Goal: Information Seeking & Learning: Learn about a topic

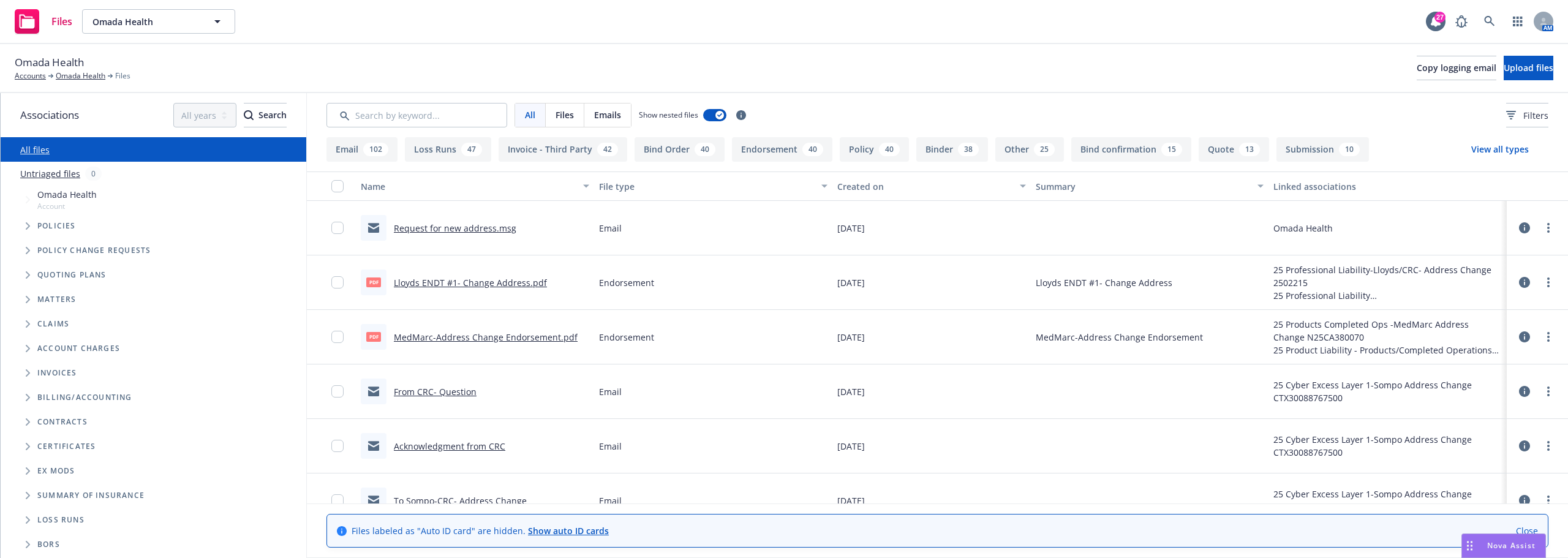
click at [463, 14] on div "Files Omada Health Omada Health Omada Health Type Commercial FEIN 45-2355015 27…" at bounding box center [784, 22] width 1568 height 44
click at [168, 23] on span "Omada Health" at bounding box center [146, 21] width 106 height 13
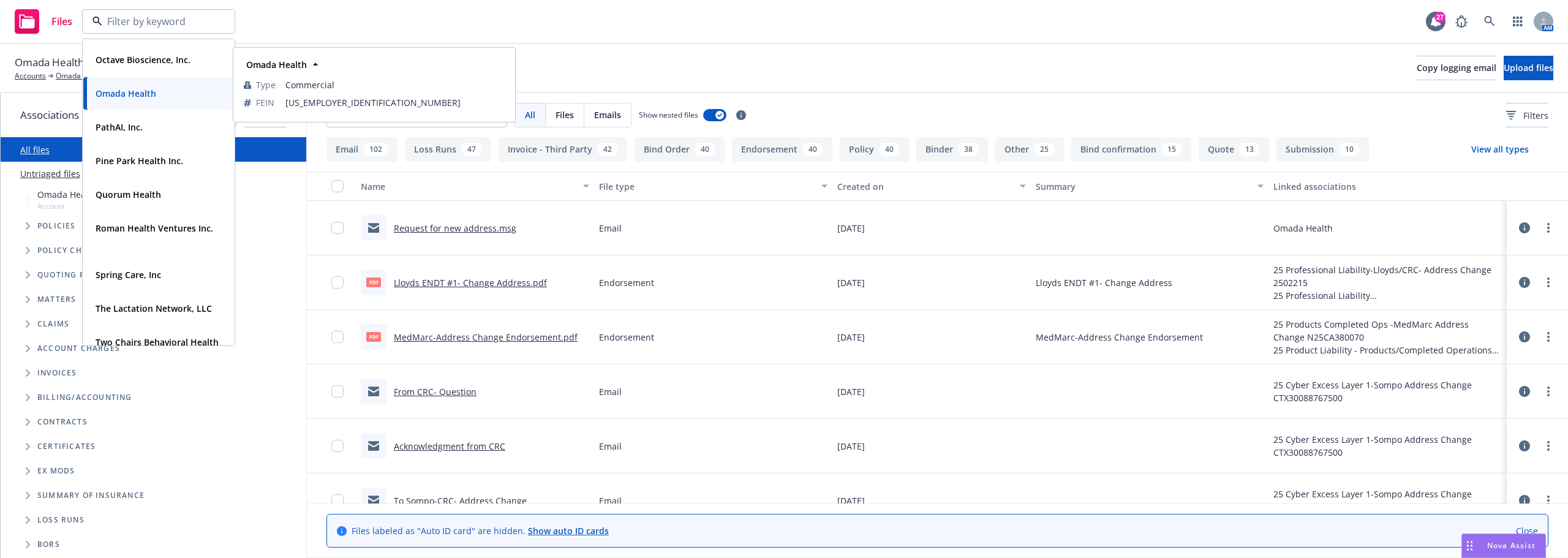
scroll to position [367, 0]
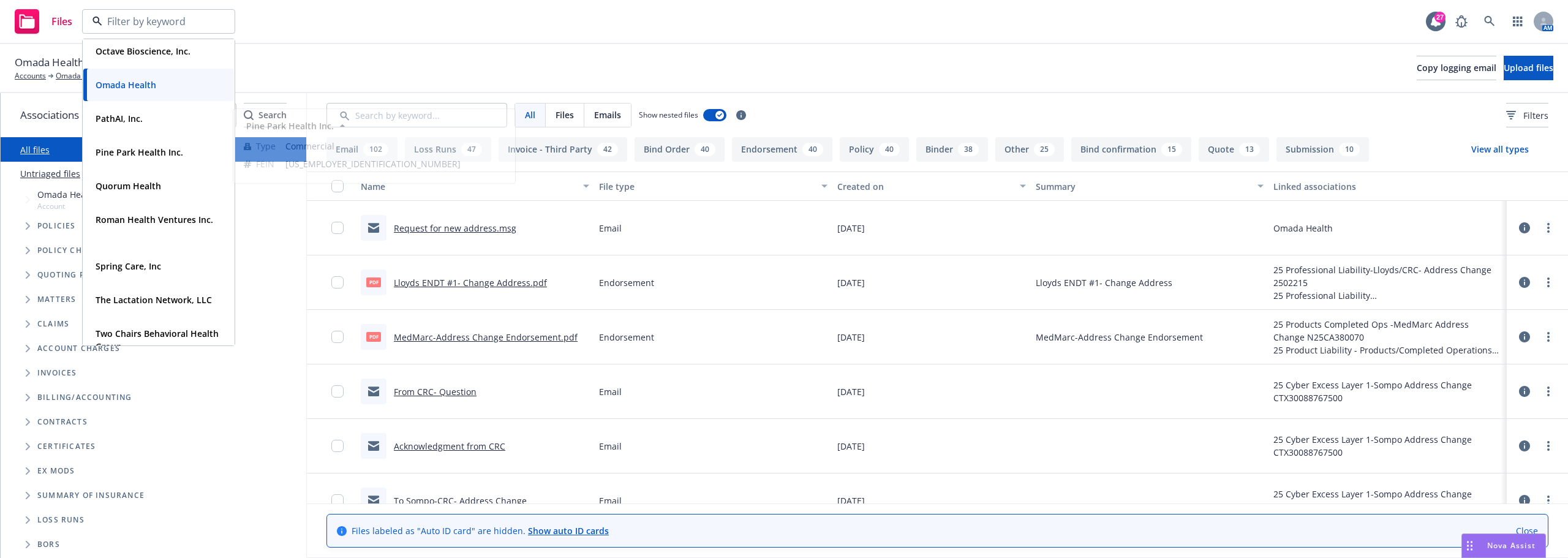
click at [407, 0] on div "Files Hinge Health, Inc. Type Commercial FEIN 86-2227302 Octave Bioscience, Inc…" at bounding box center [784, 22] width 1568 height 44
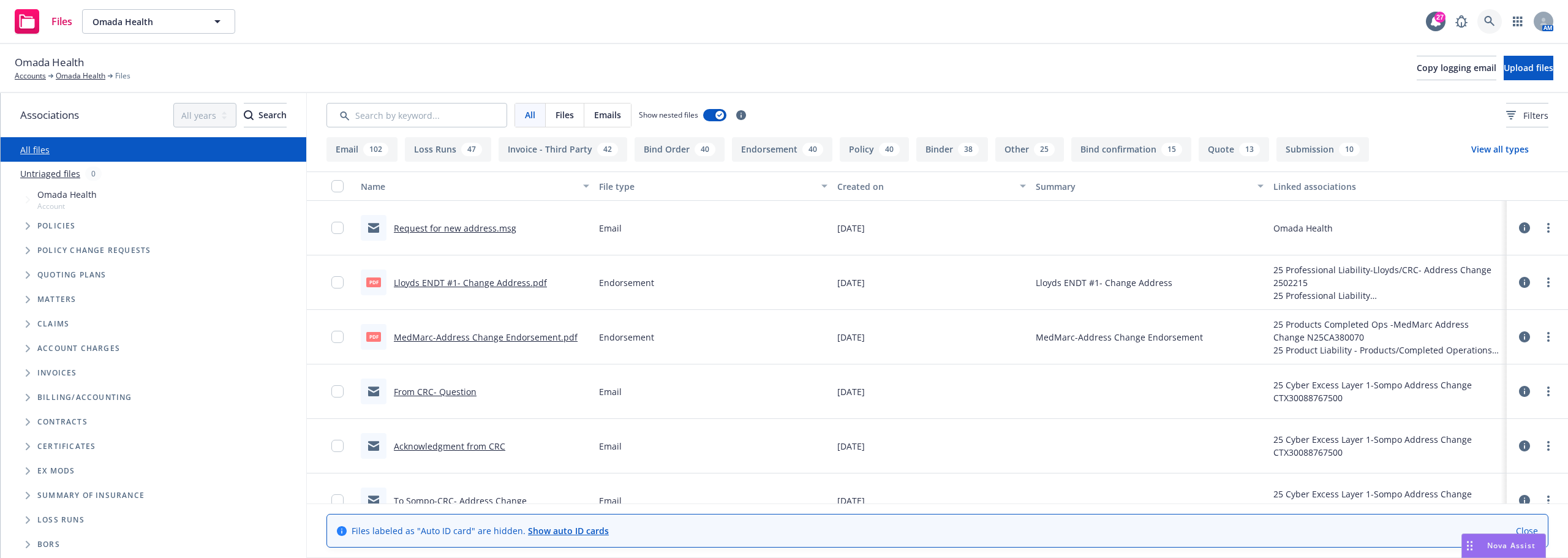
click at [1501, 23] on link at bounding box center [1490, 21] width 24 height 24
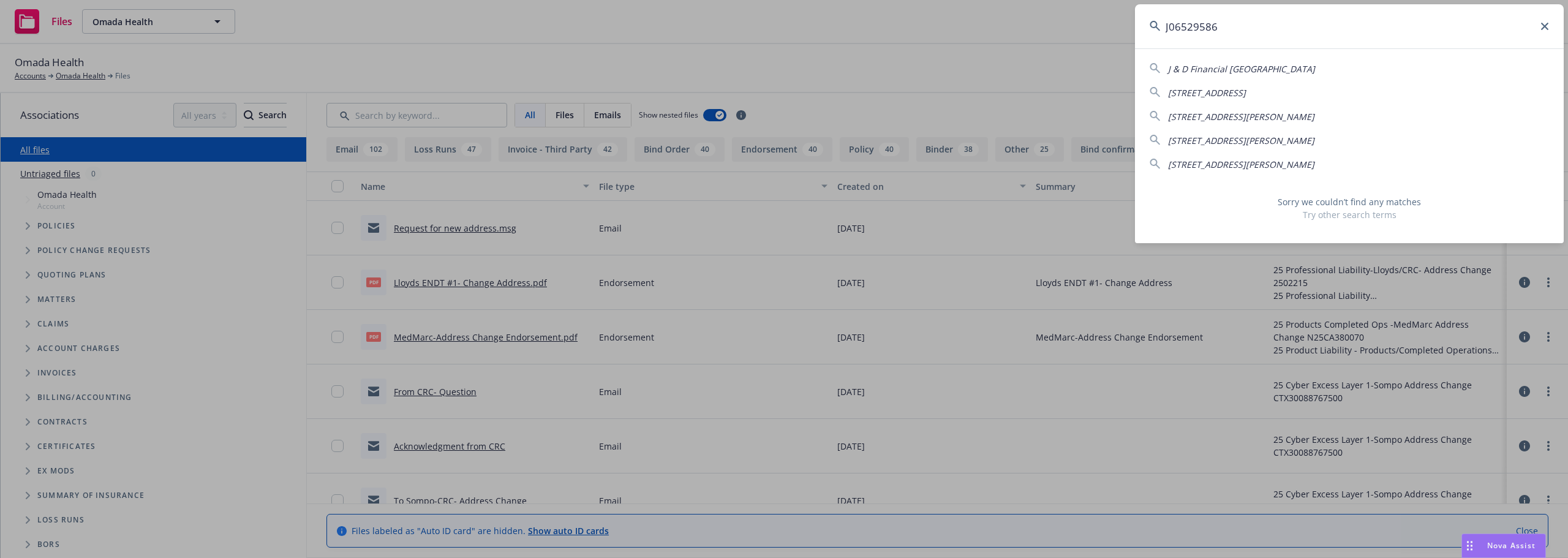
type input "J06529586"
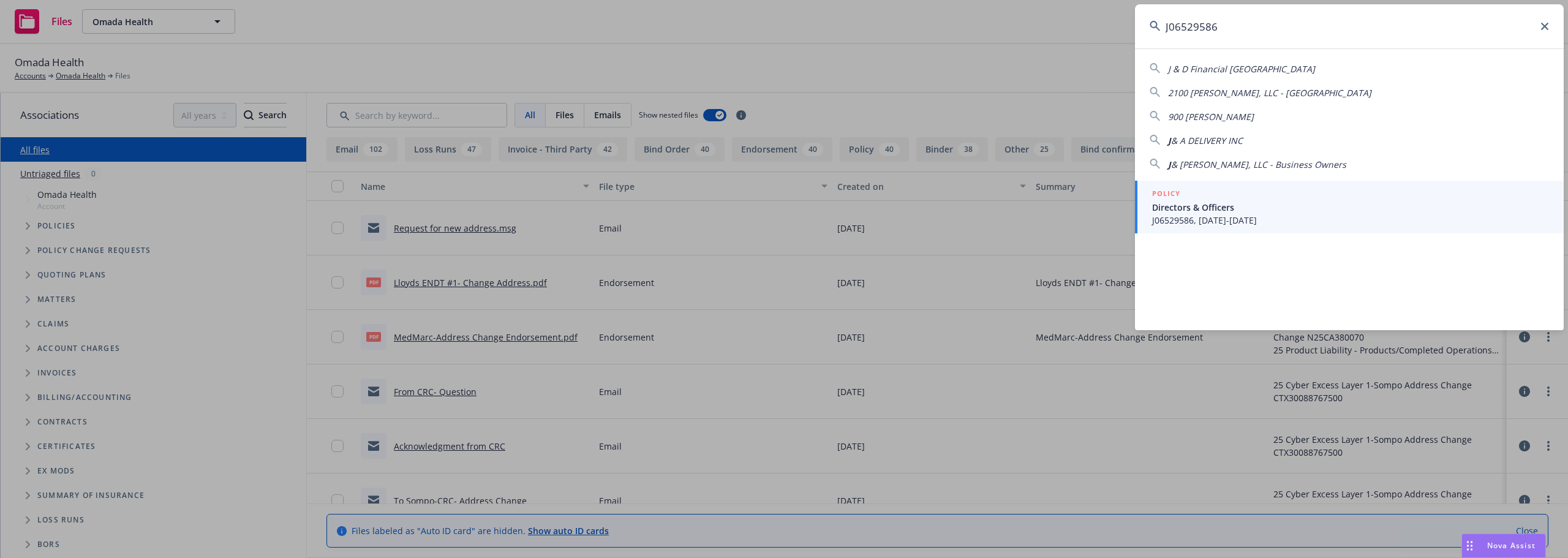
click at [1207, 219] on span "J06529586, 04/23/2024-04/23/2025" at bounding box center [1351, 219] width 397 height 13
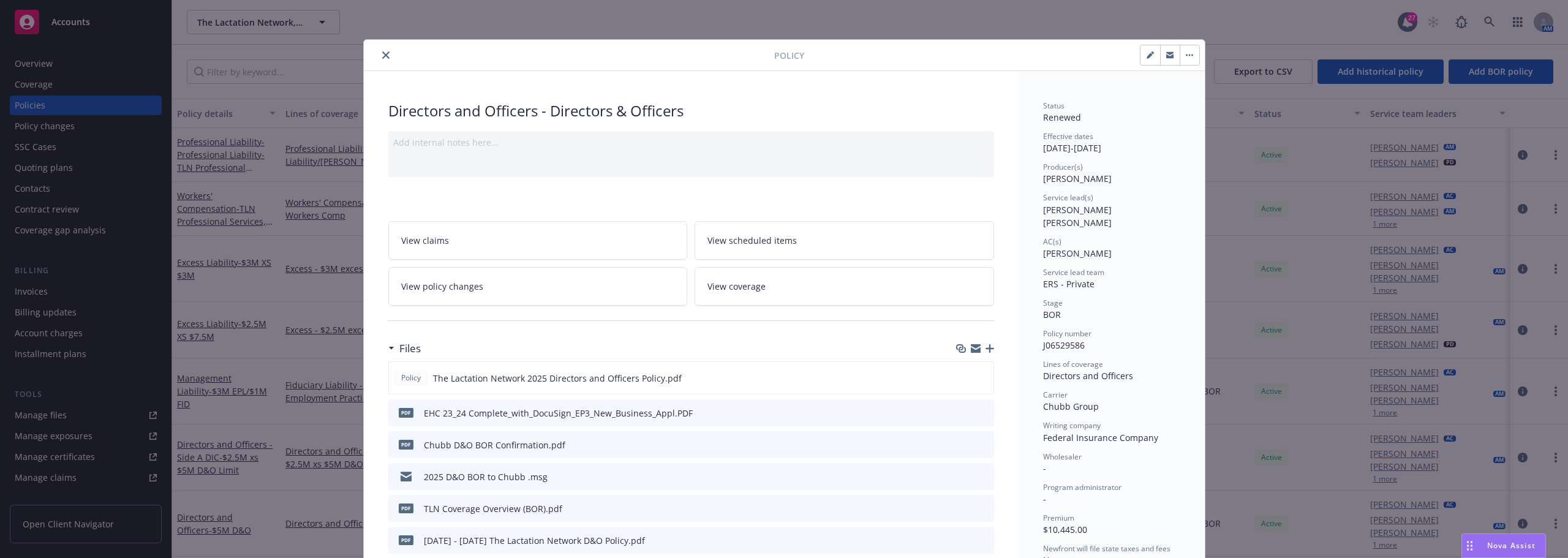
click at [1128, 149] on div "Effective dates 04/23/2024 - 04/23/2025" at bounding box center [1112, 143] width 137 height 23
click at [383, 51] on icon "close" at bounding box center [386, 55] width 8 height 8
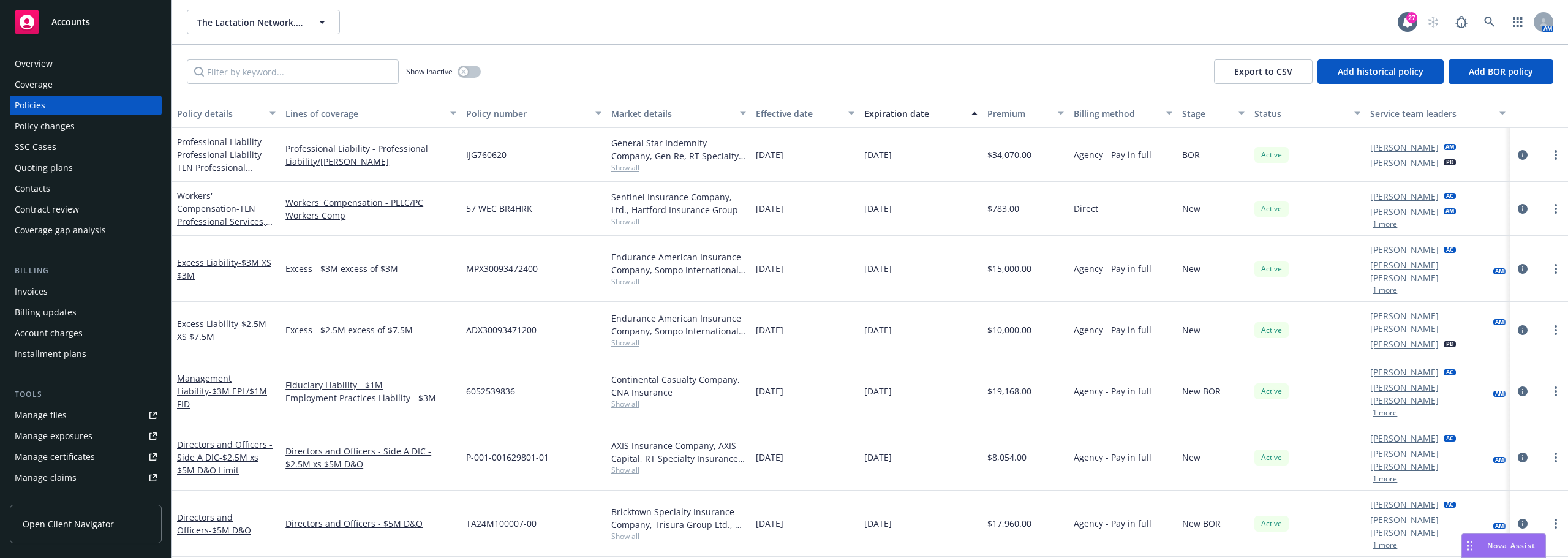
click at [678, 311] on div "Endurance American Insurance Company, Sompo International, RT Specialty Insuran…" at bounding box center [678, 324] width 135 height 26
click at [220, 385] on span "- $3M EPL/$1M FID" at bounding box center [222, 397] width 90 height 24
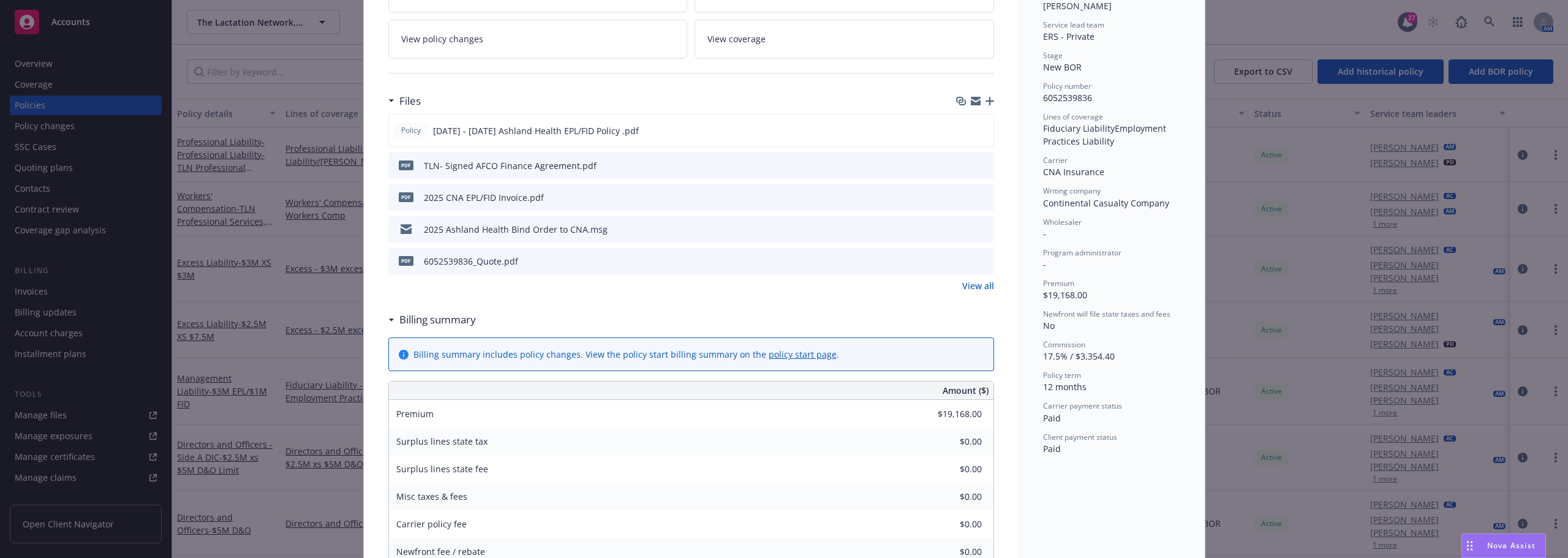
scroll to position [165, 0]
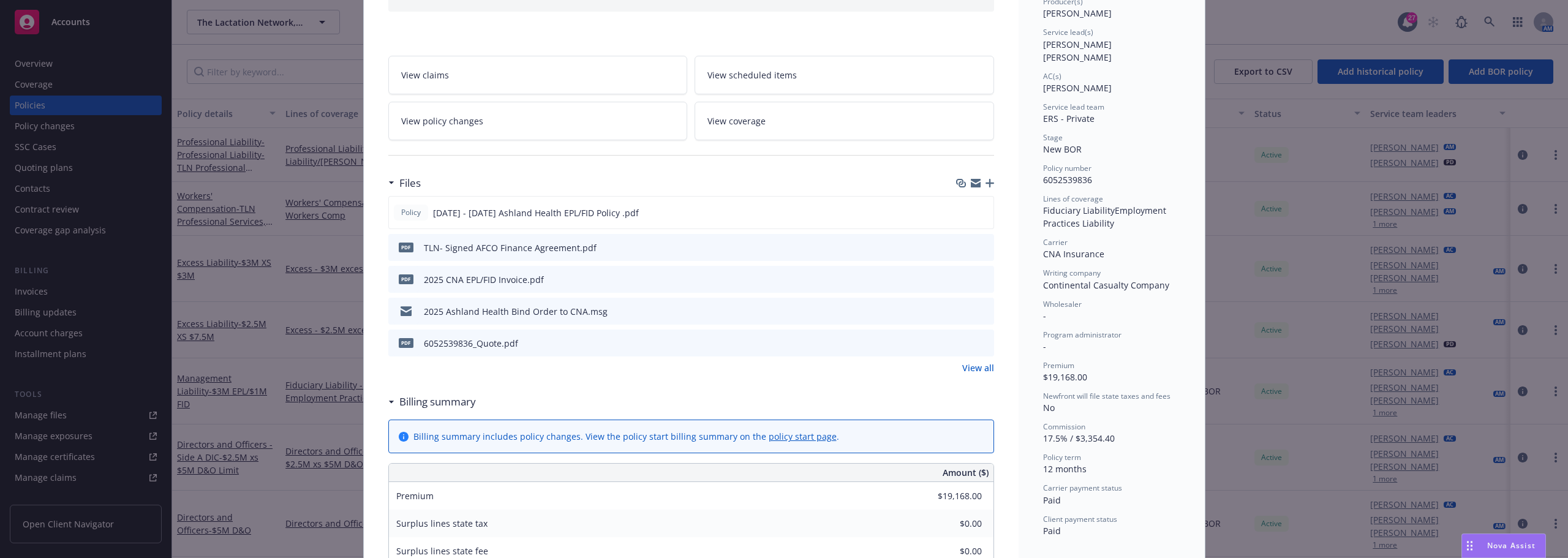
click at [502, 379] on div "Files Policy 2025 - 2026 Ashland Health EPL/FID Policy .pdf pdf TLN- Signed AFC…" at bounding box center [691, 280] width 606 height 219
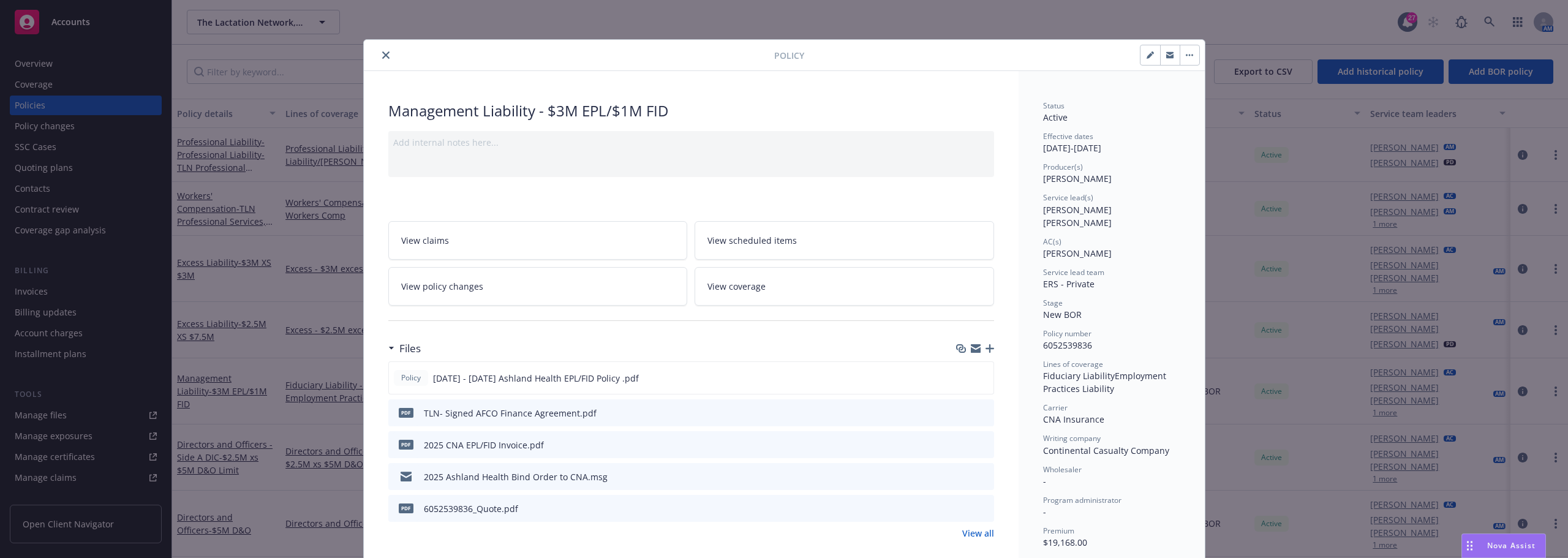
click at [1056, 339] on span "6052539836" at bounding box center [1068, 345] width 49 height 11
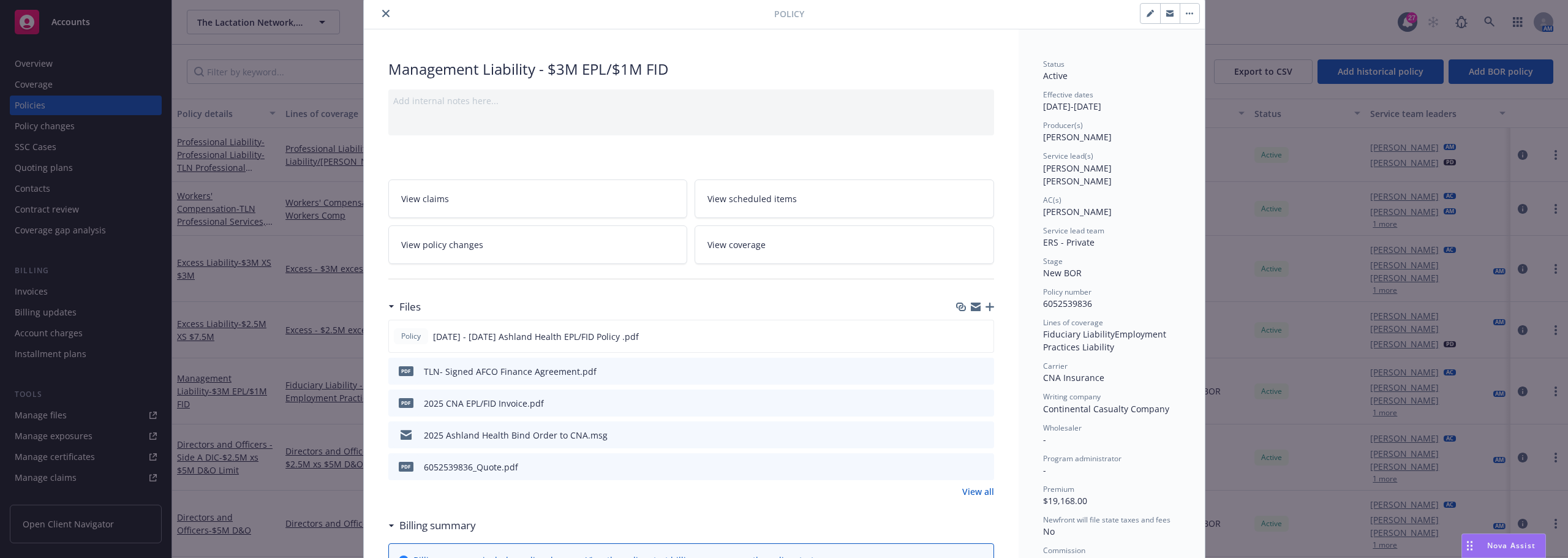
scroll to position [61, 0]
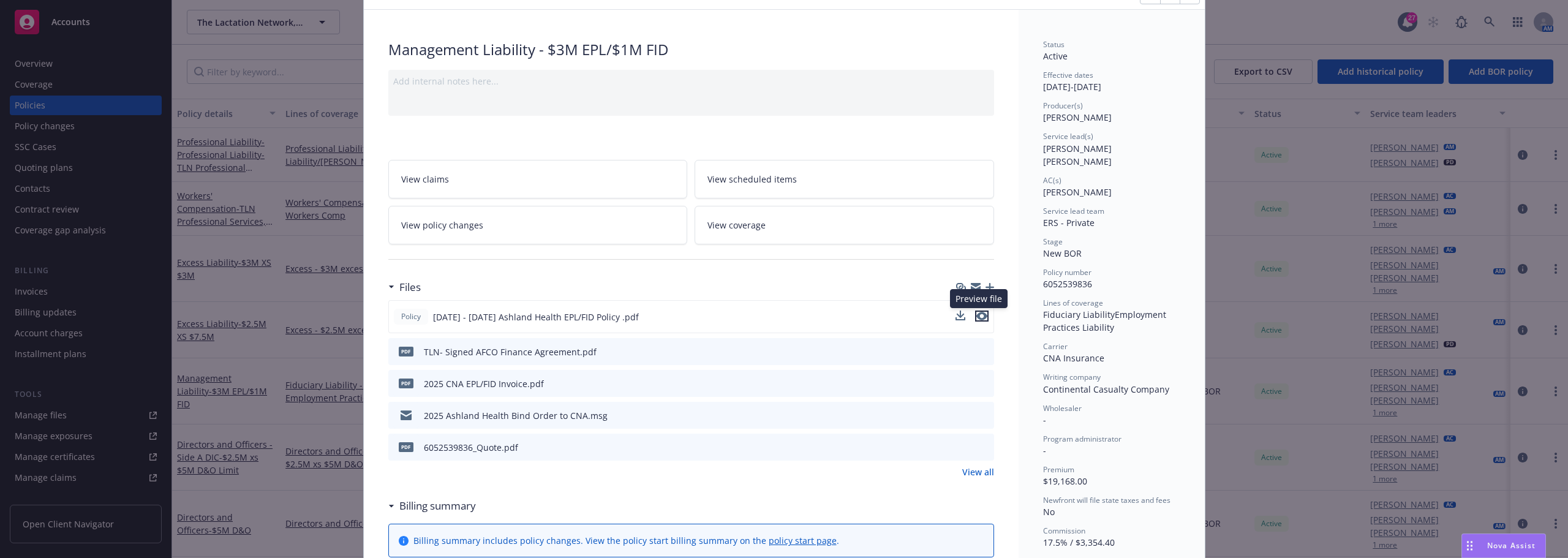
click at [976, 317] on icon "preview file" at bounding box center [982, 315] width 11 height 8
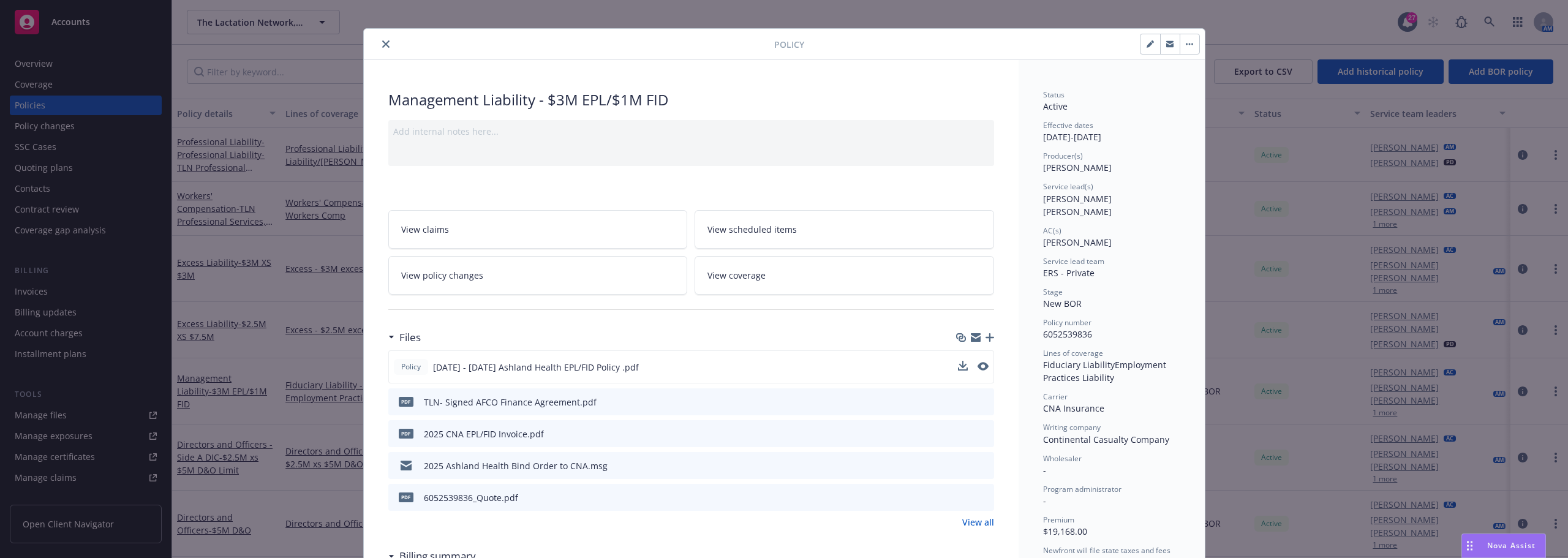
scroll to position [0, 0]
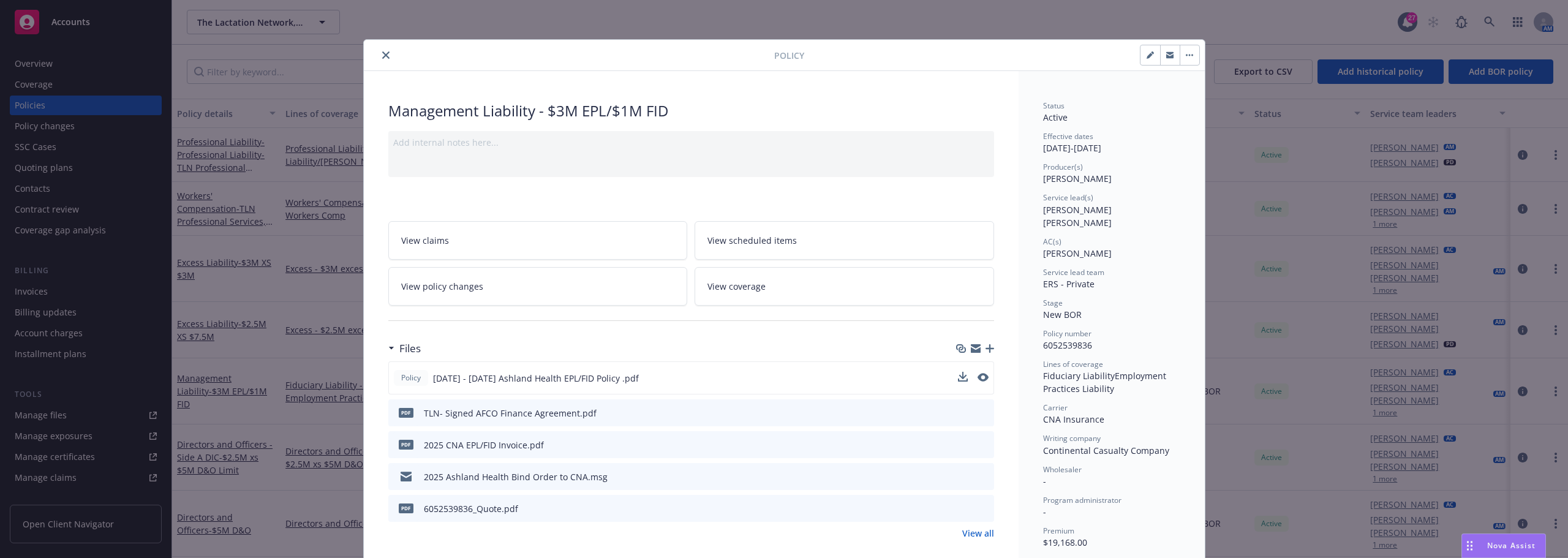
click at [383, 57] on icon "close" at bounding box center [386, 55] width 8 height 8
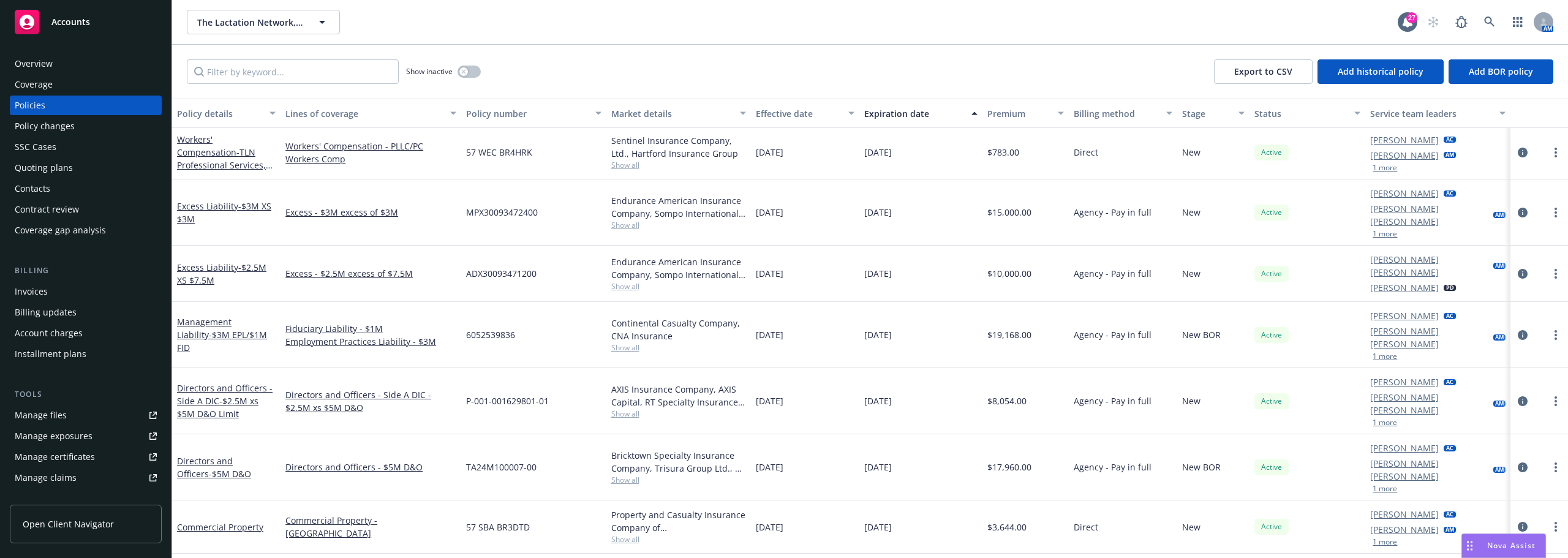
scroll to position [61, 0]
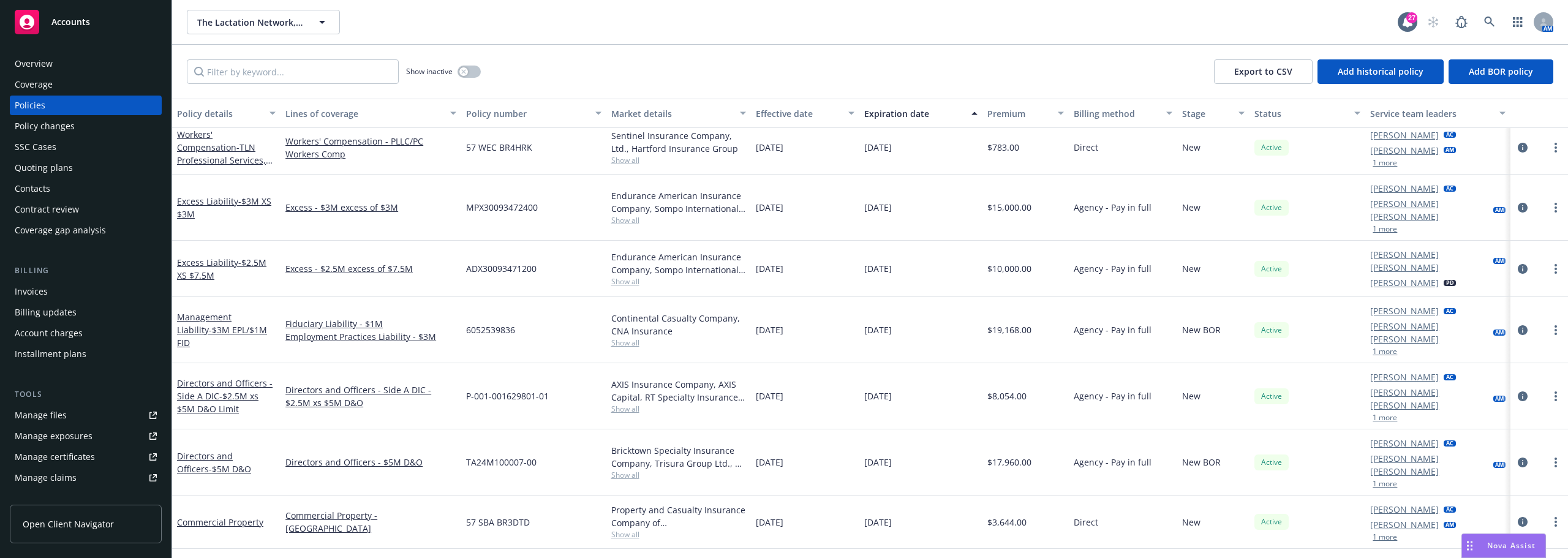
click at [675, 444] on div "Bricktown Specialty Insurance Company, Trisura Group Ltd., RT Specialty Insuran…" at bounding box center [678, 457] width 135 height 26
click at [210, 463] on span "- $5M D&O" at bounding box center [230, 468] width 42 height 11
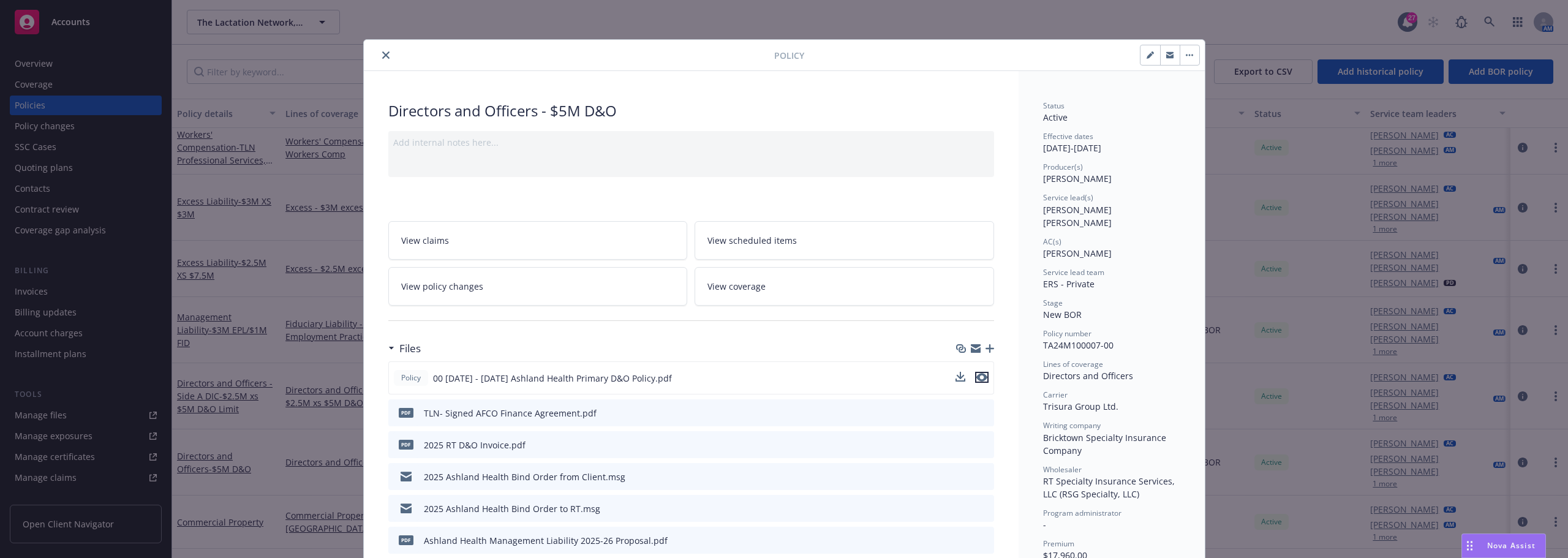
click at [977, 376] on icon "preview file" at bounding box center [982, 376] width 11 height 8
click at [383, 54] on icon "close" at bounding box center [386, 55] width 8 height 8
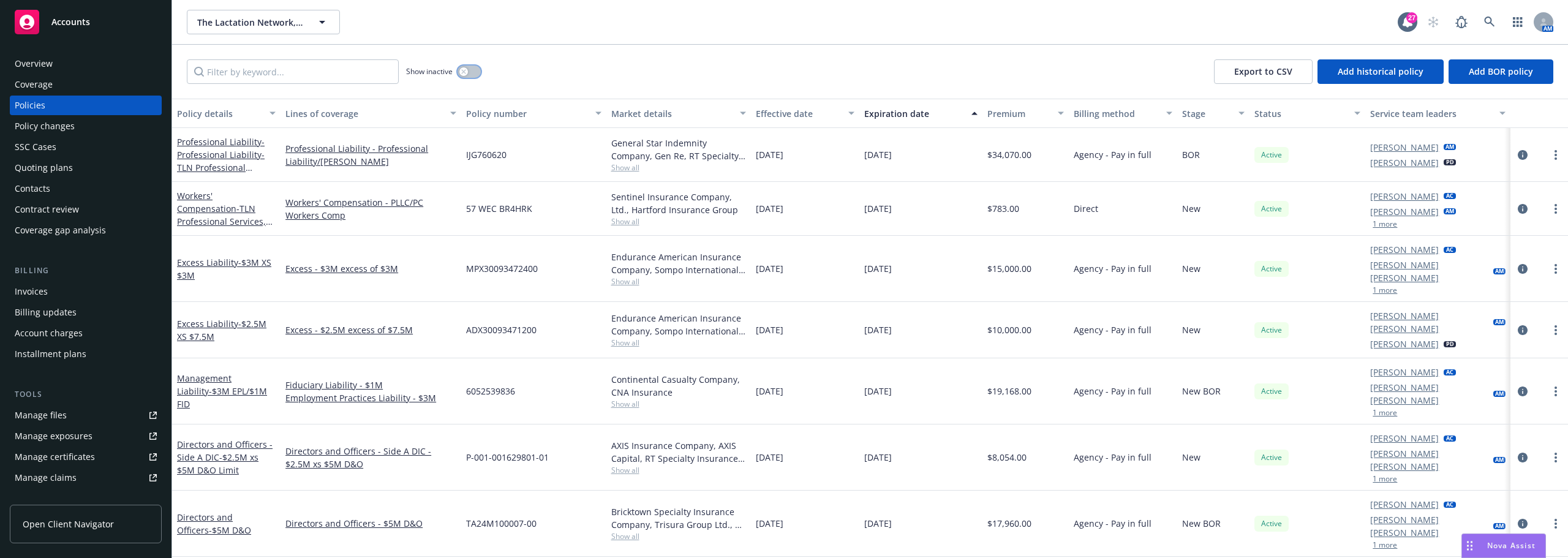
click at [472, 73] on button "button" at bounding box center [469, 72] width 23 height 12
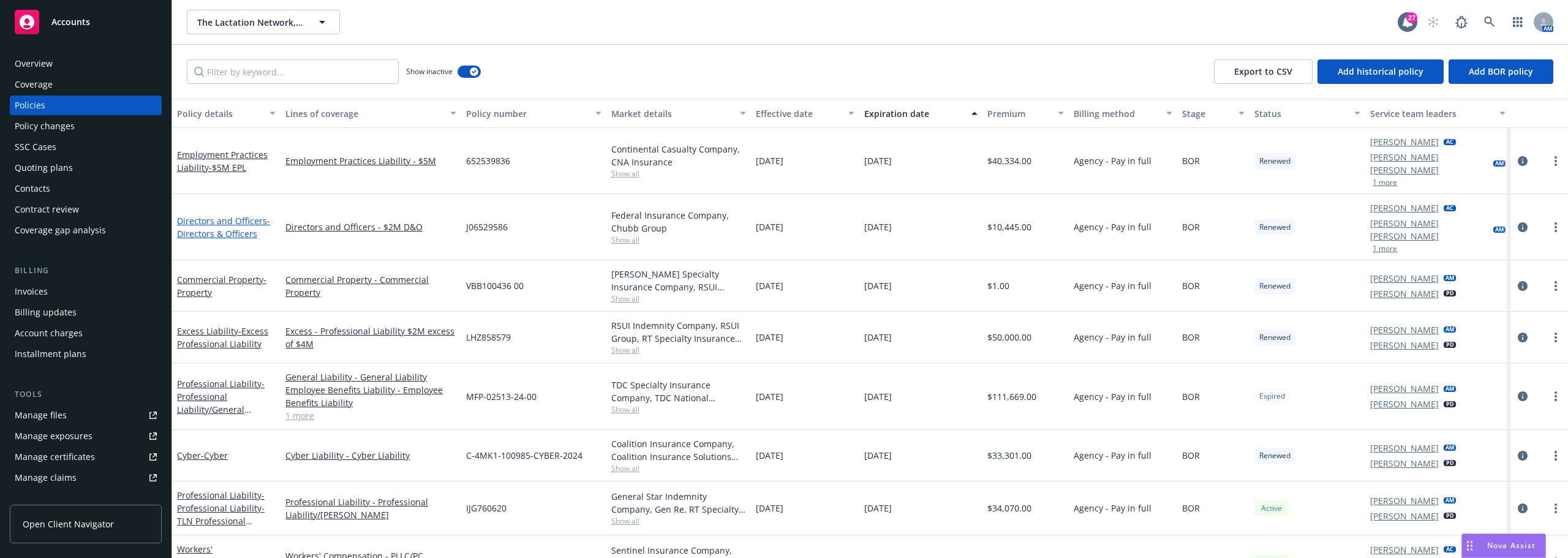
click at [242, 215] on link "Directors and Officers - Directors & Officers" at bounding box center [223, 227] width 93 height 24
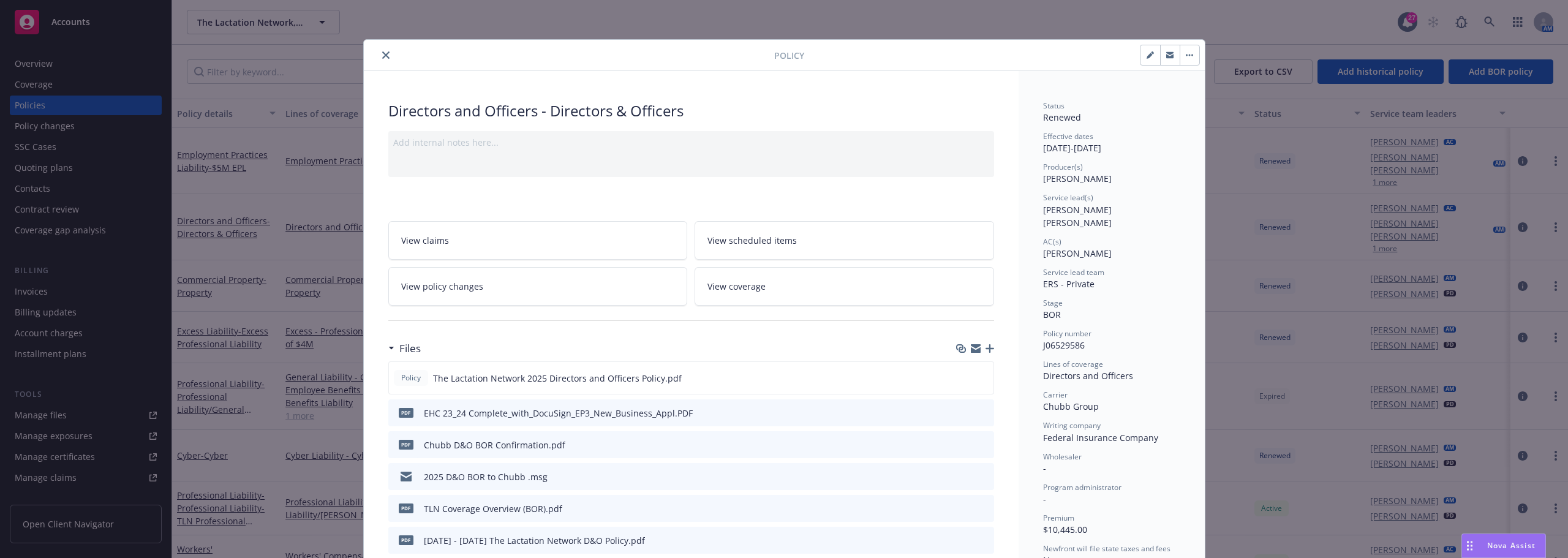
scroll to position [37, 0]
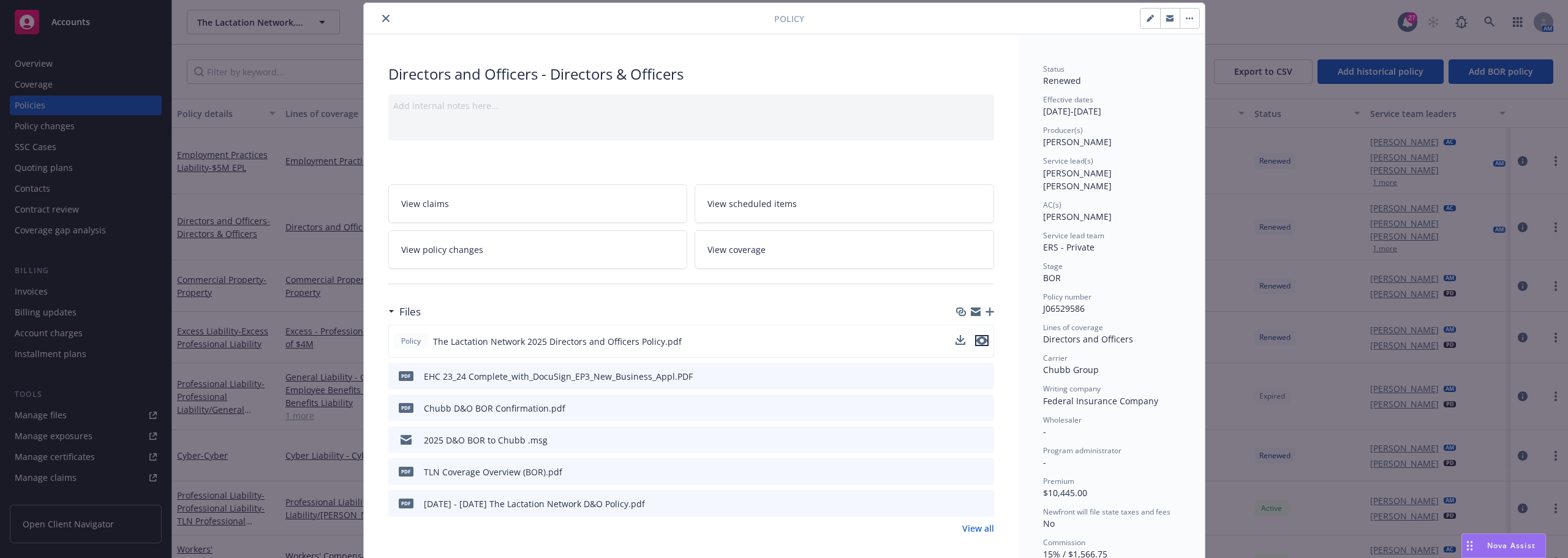
click at [982, 342] on icon "preview file" at bounding box center [982, 340] width 11 height 8
click at [383, 18] on icon "close" at bounding box center [386, 18] width 8 height 8
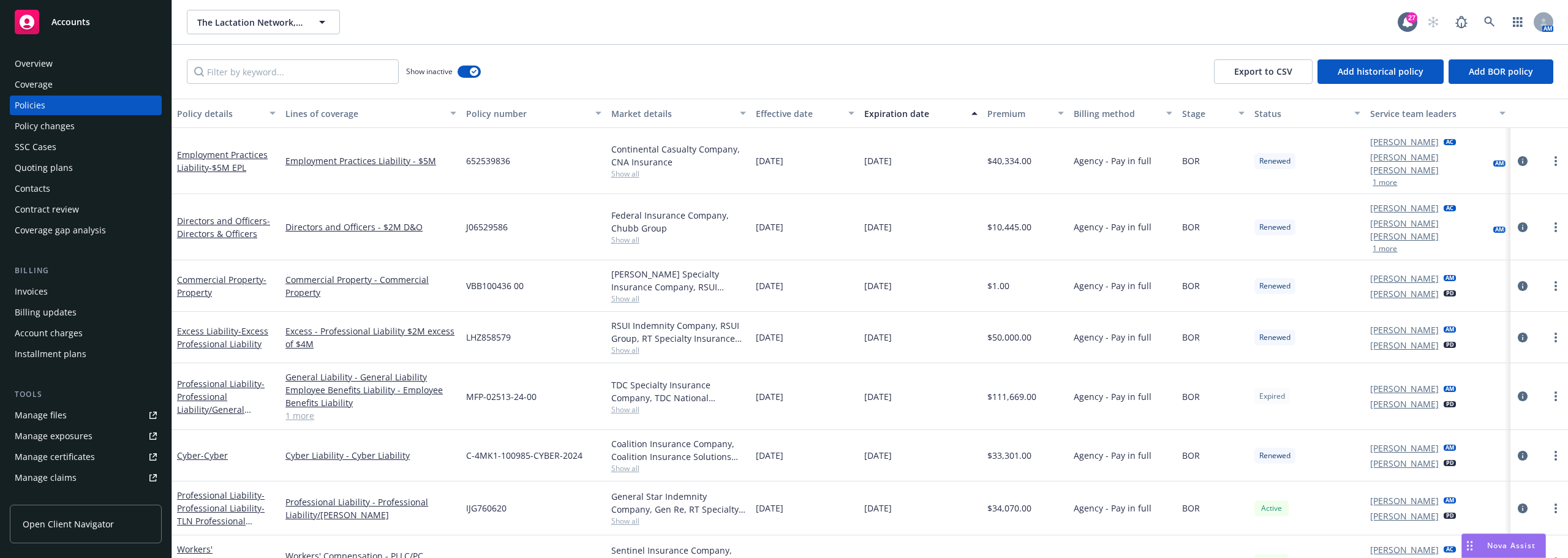
click at [679, 148] on div "Continental Casualty Company, CNA Insurance" at bounding box center [678, 155] width 135 height 26
click at [617, 209] on div "Federal Insurance Company, Chubb Group" at bounding box center [678, 222] width 135 height 26
click at [466, 73] on button "button" at bounding box center [469, 72] width 23 height 12
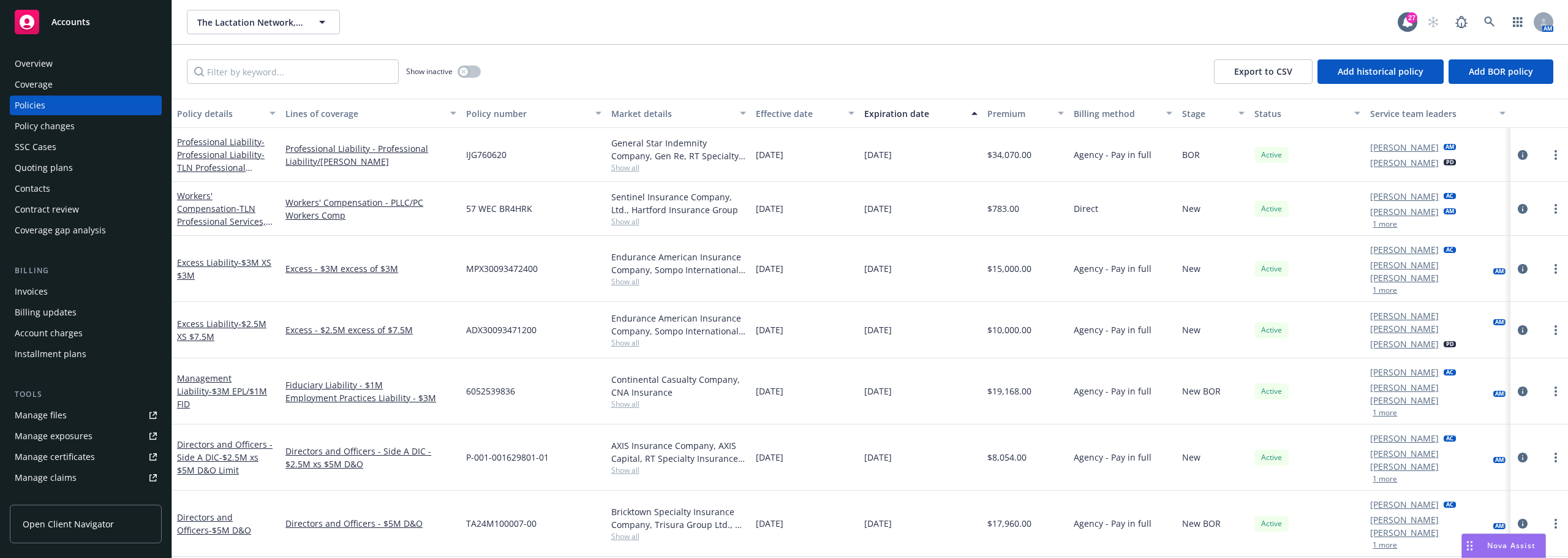
click at [730, 390] on div "Continental Casualty Company, CNA Insurance Show all" at bounding box center [679, 391] width 145 height 66
click at [251, 524] on span "- $5M D&O" at bounding box center [230, 529] width 42 height 11
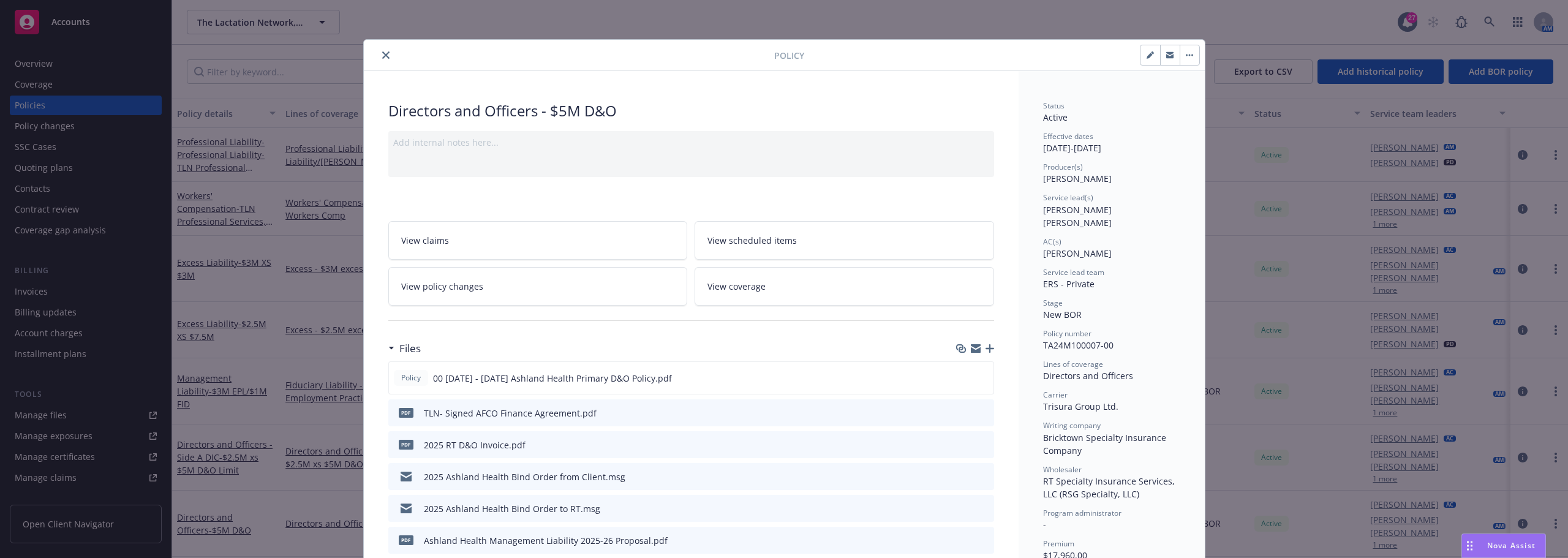
scroll to position [37, 0]
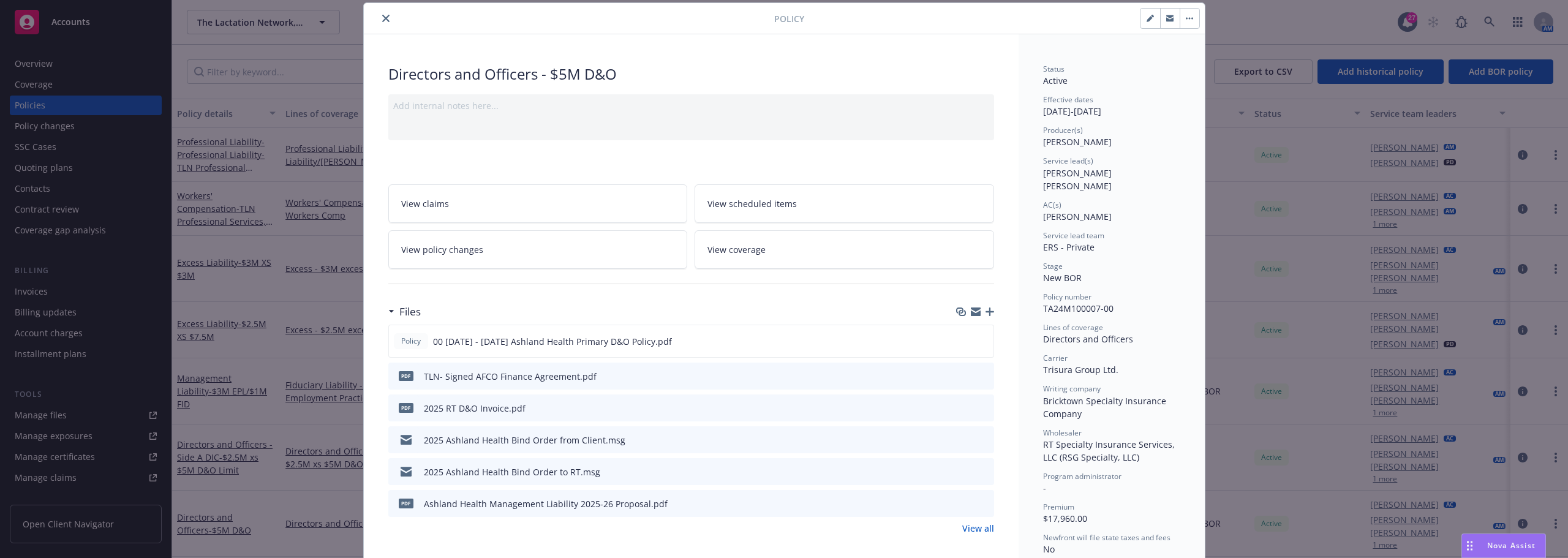
click at [379, 15] on button "close" at bounding box center [386, 18] width 14 height 14
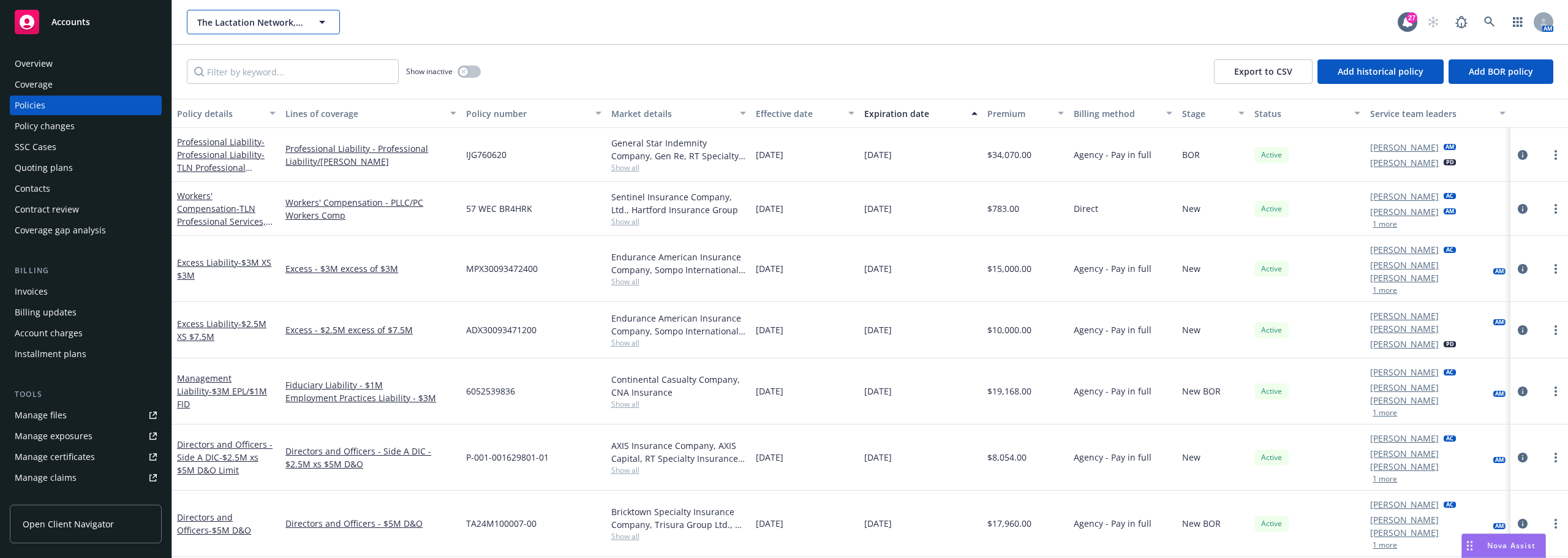
click at [266, 19] on span "The Lactation Network, LLC" at bounding box center [250, 22] width 106 height 13
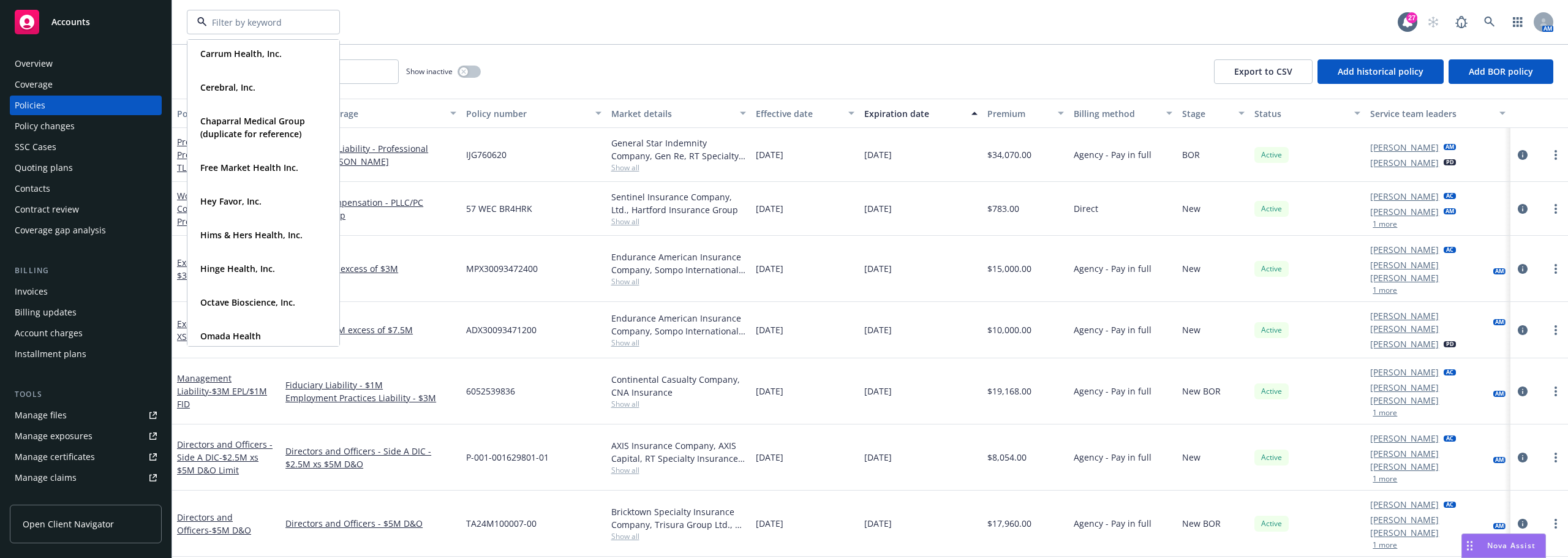
scroll to position [184, 0]
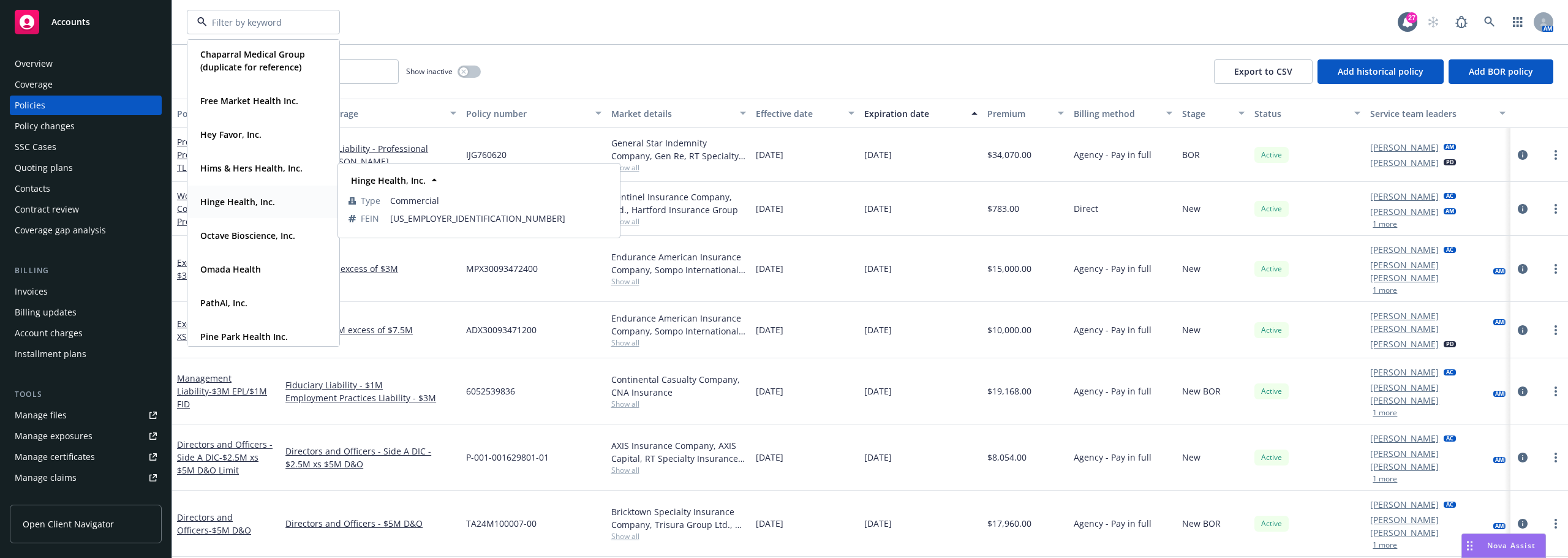
click at [269, 201] on strong "Hinge Health, Inc." at bounding box center [237, 201] width 75 height 11
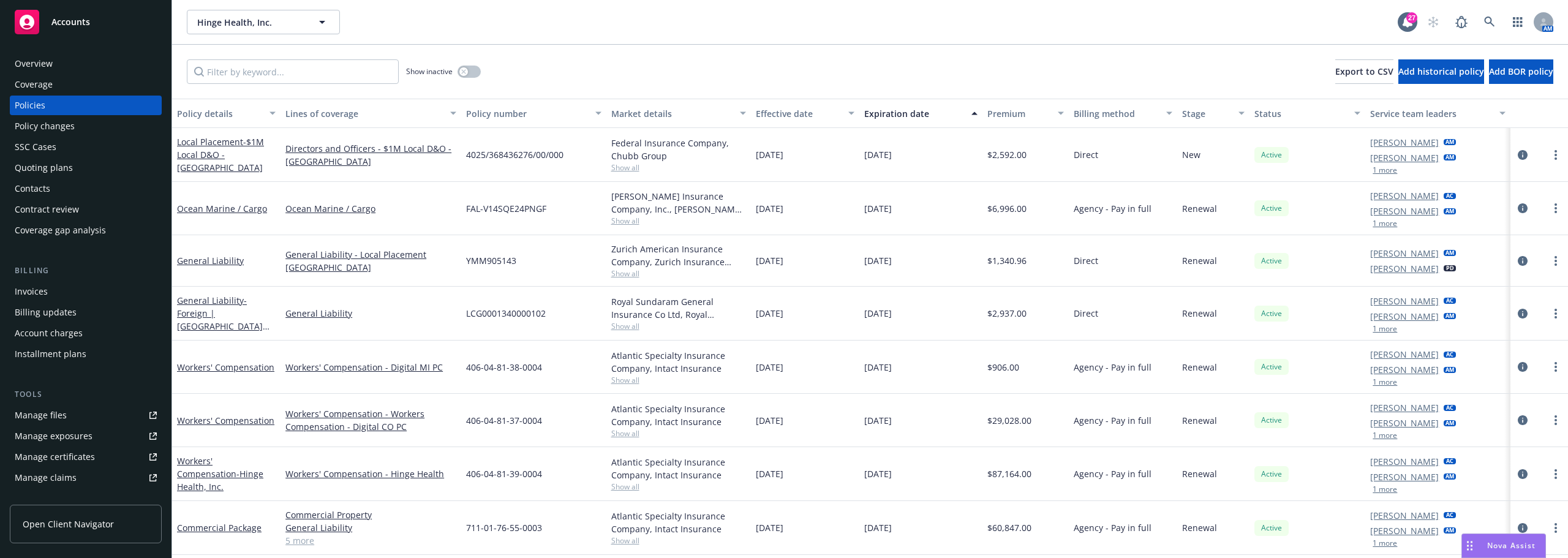
click at [276, 289] on div "General Liability - Foreign | [GEOGRAPHIC_DATA] Local General Liability" at bounding box center [226, 313] width 109 height 54
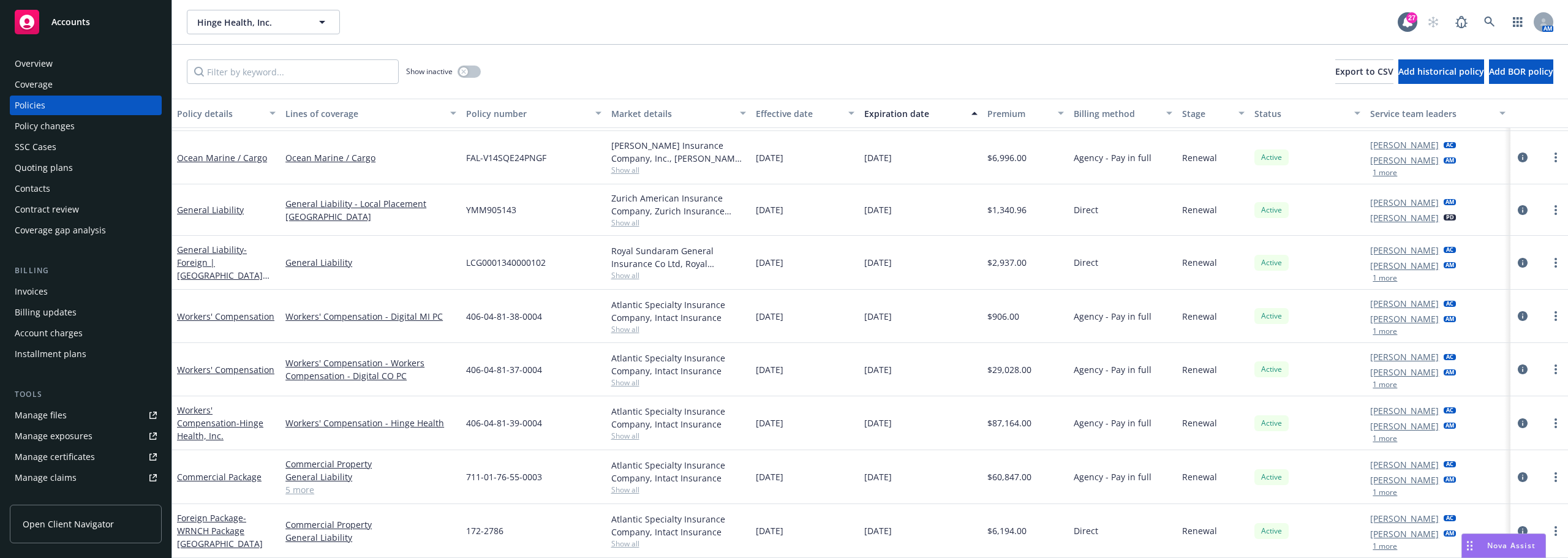
scroll to position [61, 0]
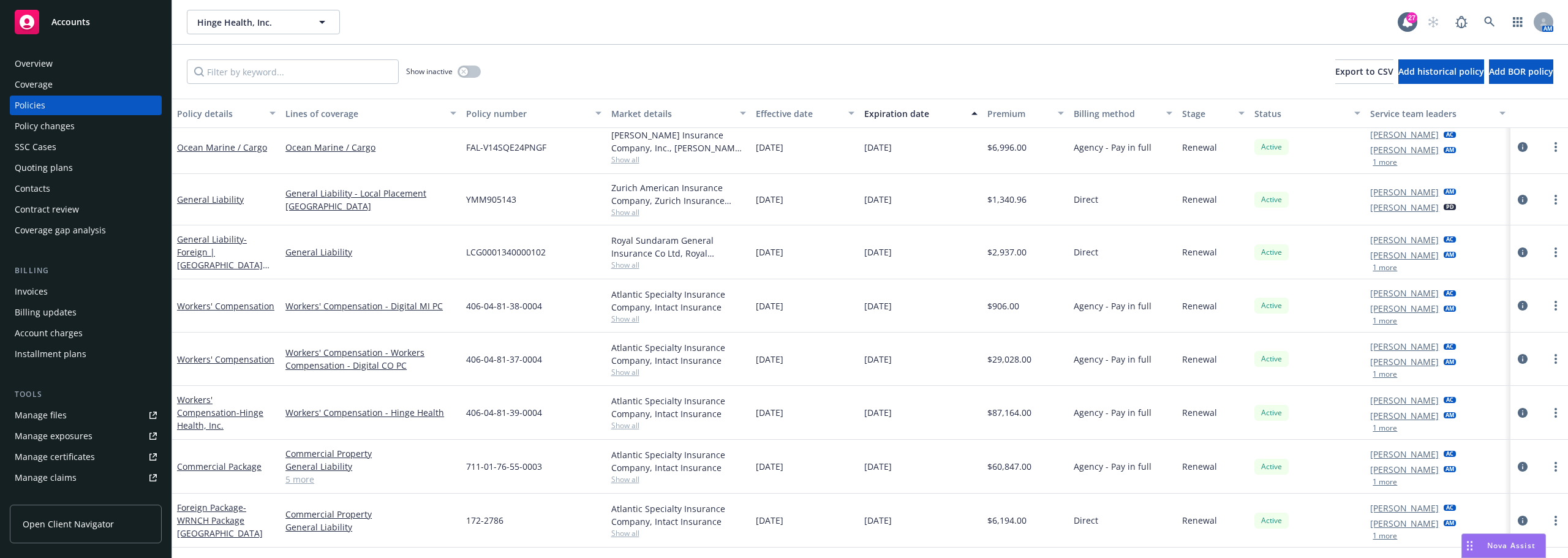
click at [275, 265] on div "General Liability - Foreign | [GEOGRAPHIC_DATA] Local General Liability" at bounding box center [226, 251] width 99 height 38
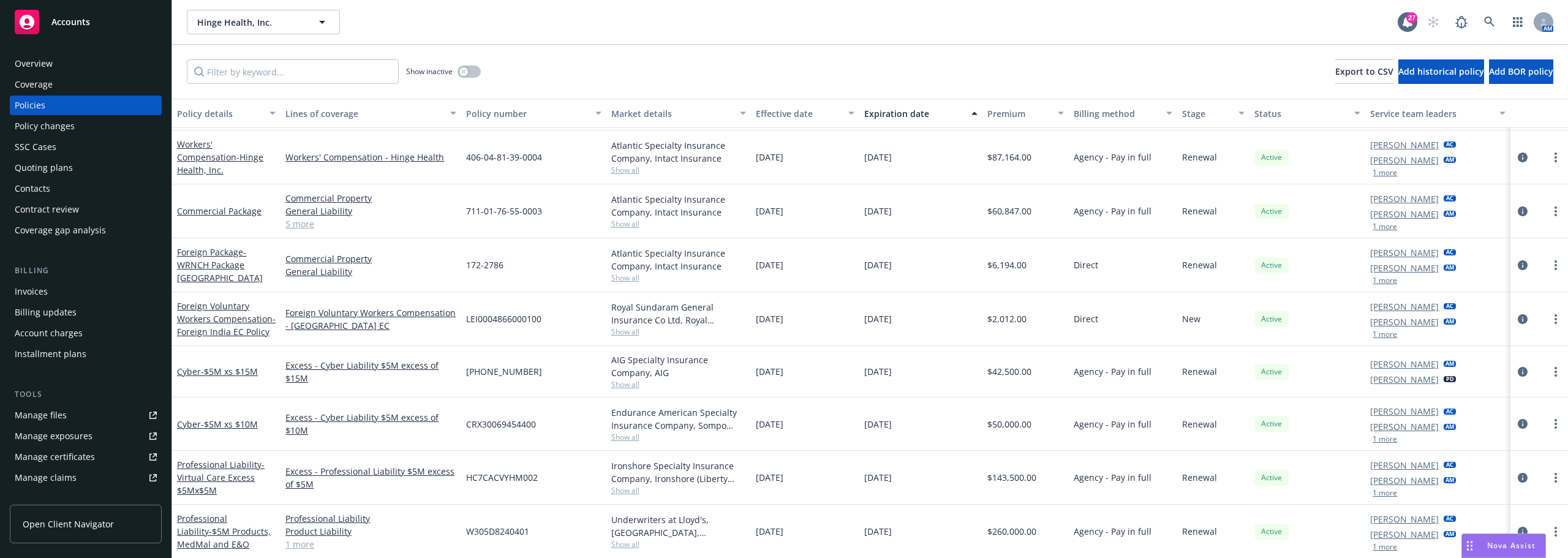
scroll to position [306, 0]
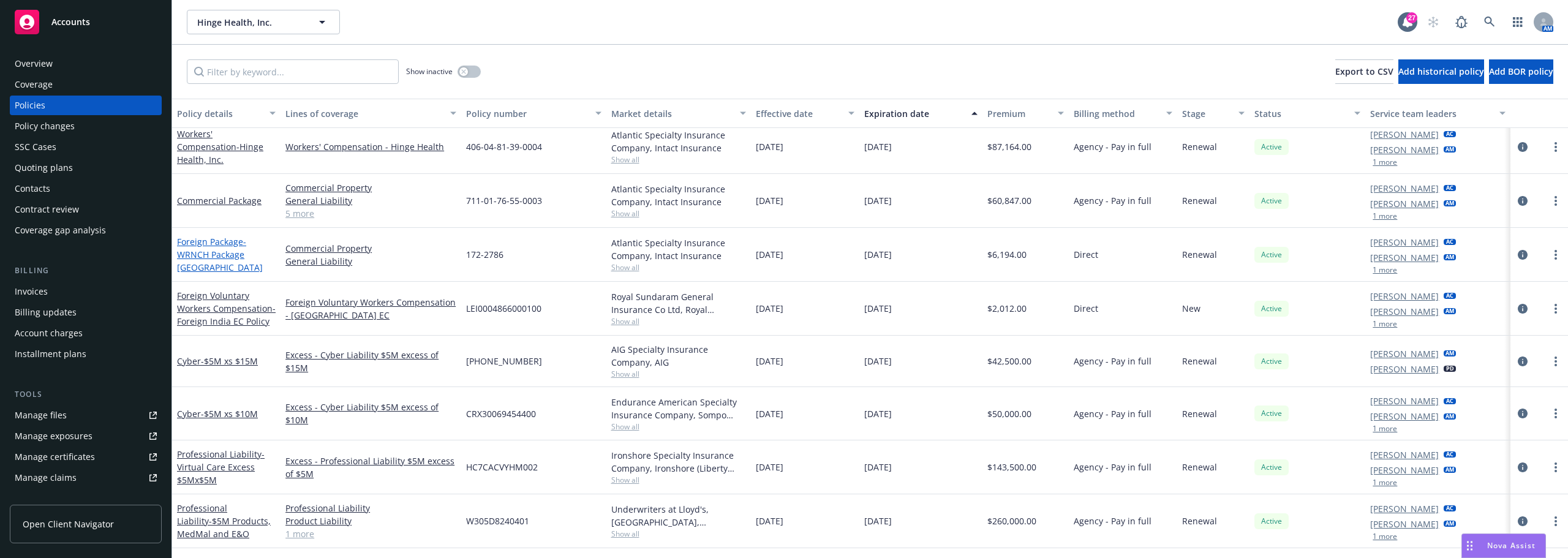
click at [223, 252] on span "- WRNCH Package [GEOGRAPHIC_DATA]" at bounding box center [220, 255] width 86 height 38
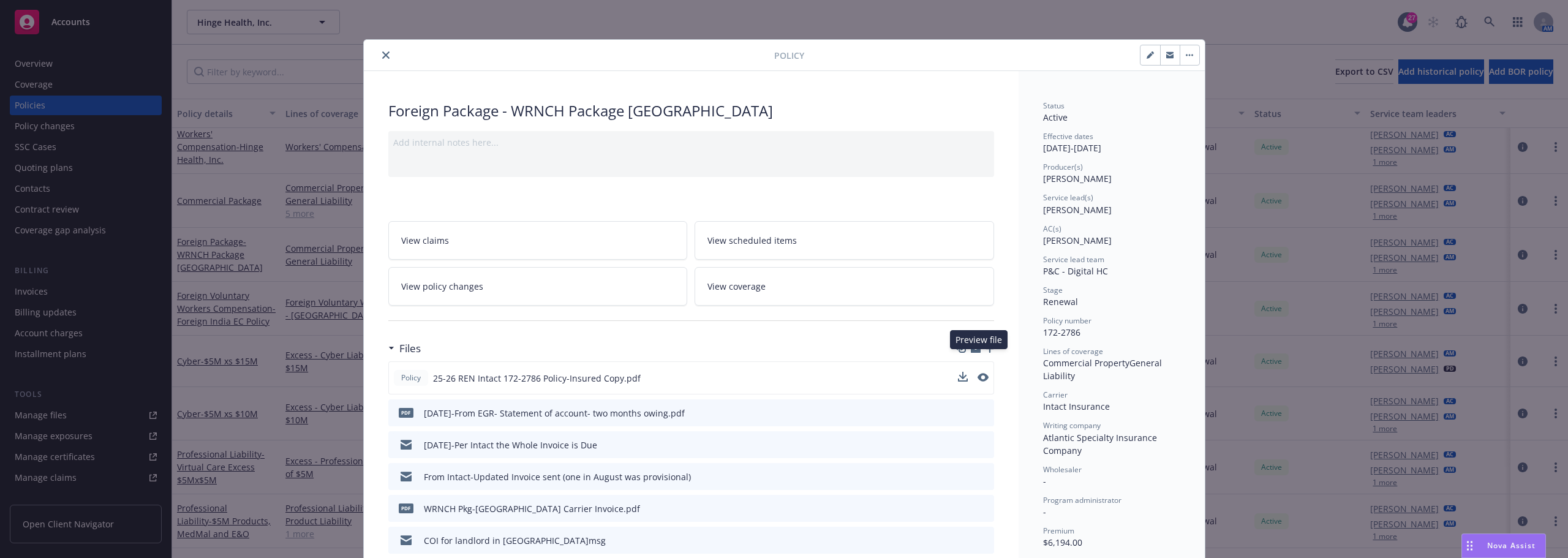
scroll to position [61, 0]
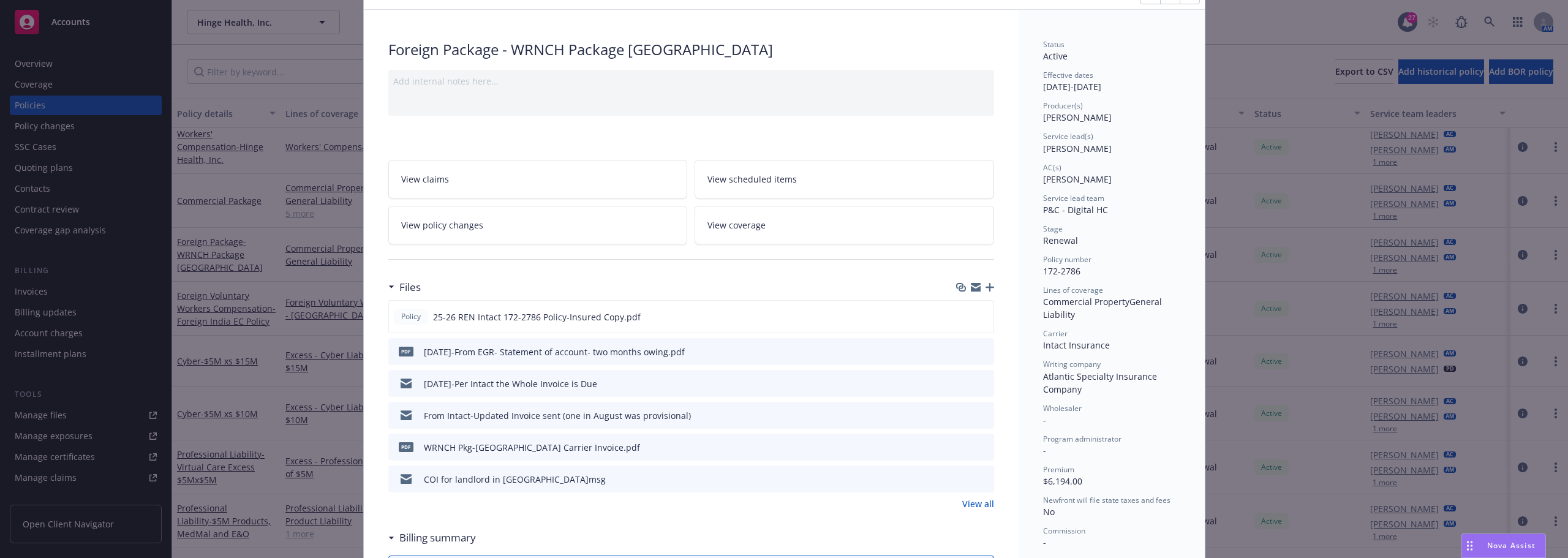
click at [981, 347] on icon "preview file" at bounding box center [982, 350] width 11 height 8
click at [976, 314] on icon "preview file" at bounding box center [982, 315] width 11 height 8
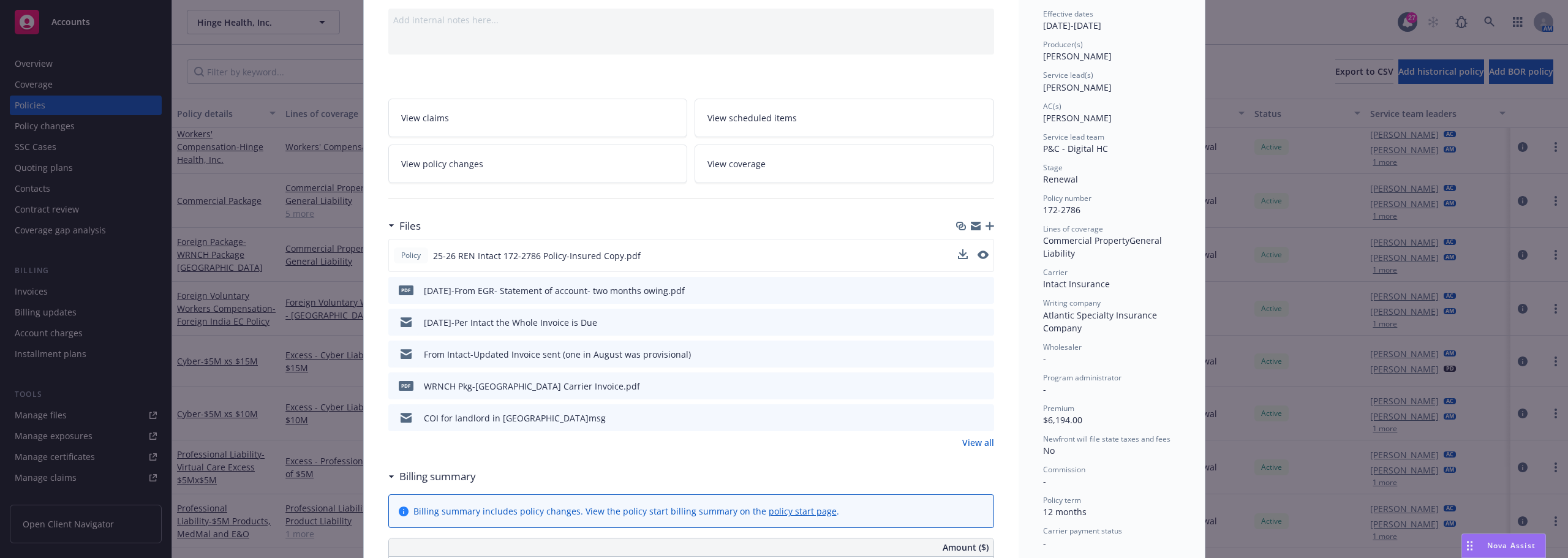
click at [979, 348] on button at bounding box center [983, 354] width 11 height 13
click at [979, 352] on icon "preview file" at bounding box center [982, 353] width 11 height 8
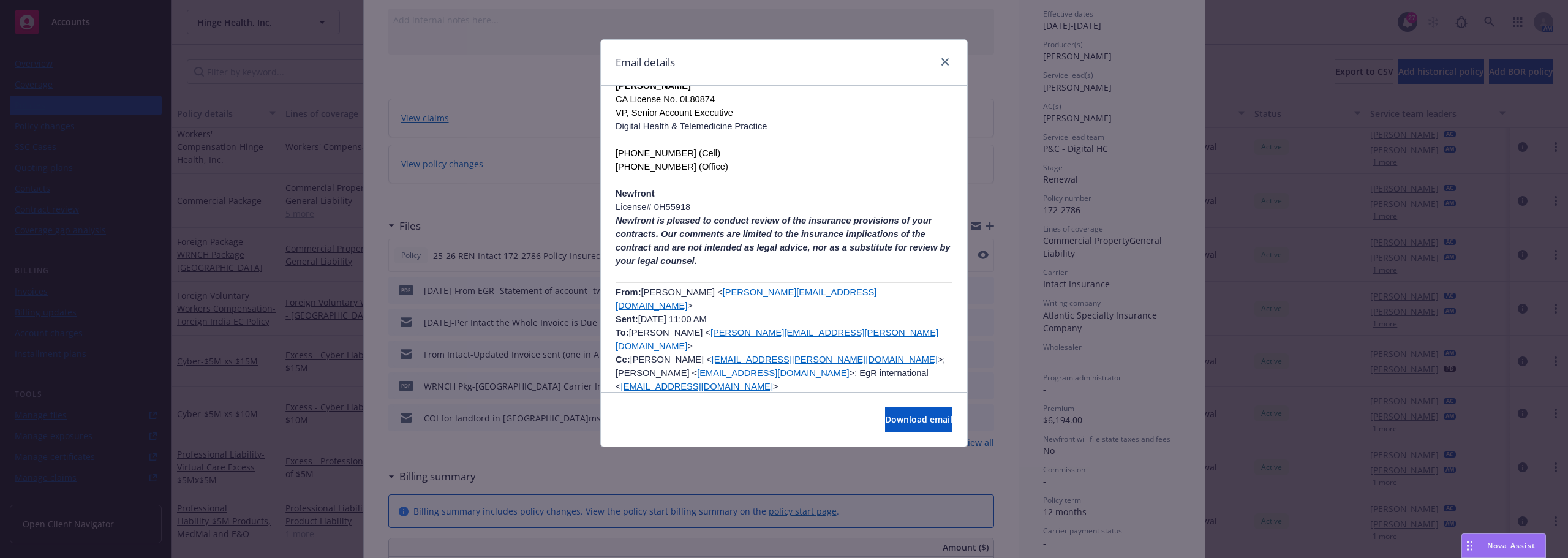
scroll to position [306, 0]
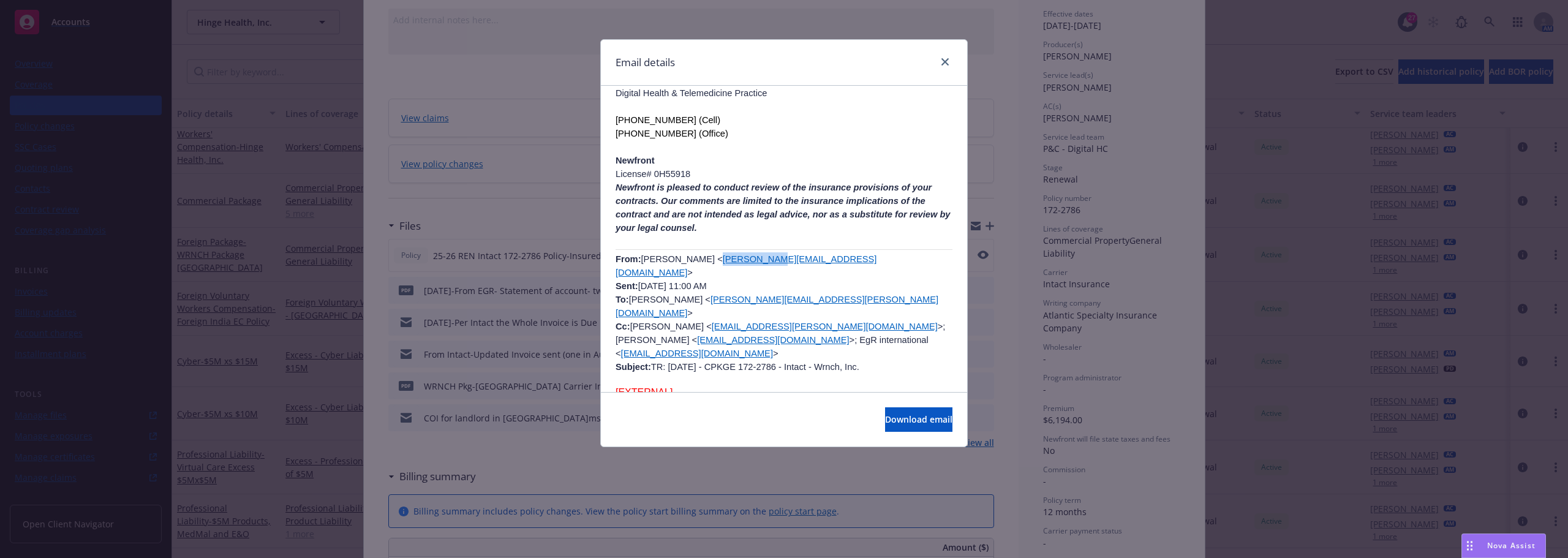
drag, startPoint x: 752, startPoint y: 234, endPoint x: 699, endPoint y: 229, distance: 53.2
click at [699, 254] on span "Christiane Roy < CRoy@EGR.CA > Sent: Tuesday, April 29, 2025 11:00 AM To: Brian…" at bounding box center [780, 313] width 330 height 118
copy link "CRoy@EGR.CA"
drag, startPoint x: 945, startPoint y: 62, endPoint x: 926, endPoint y: 128, distance: 68.7
click at [945, 62] on icon "close" at bounding box center [945, 62] width 8 height 8
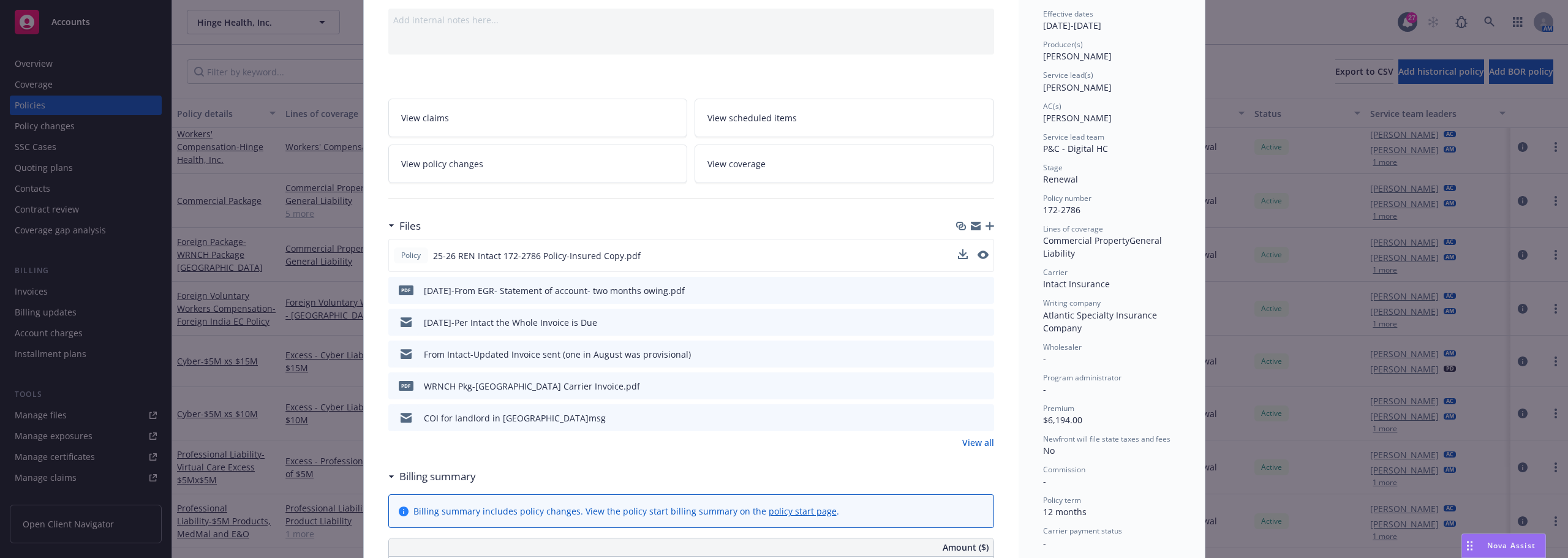
scroll to position [0, 0]
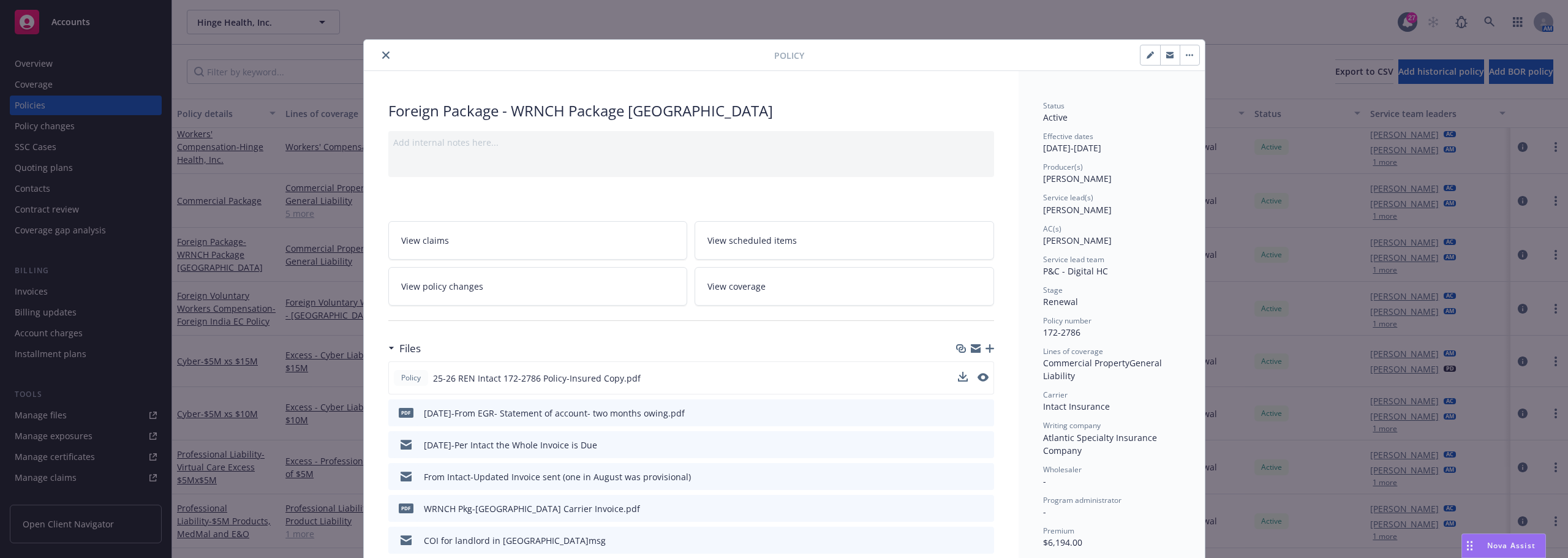
click at [383, 54] on icon "close" at bounding box center [386, 55] width 8 height 8
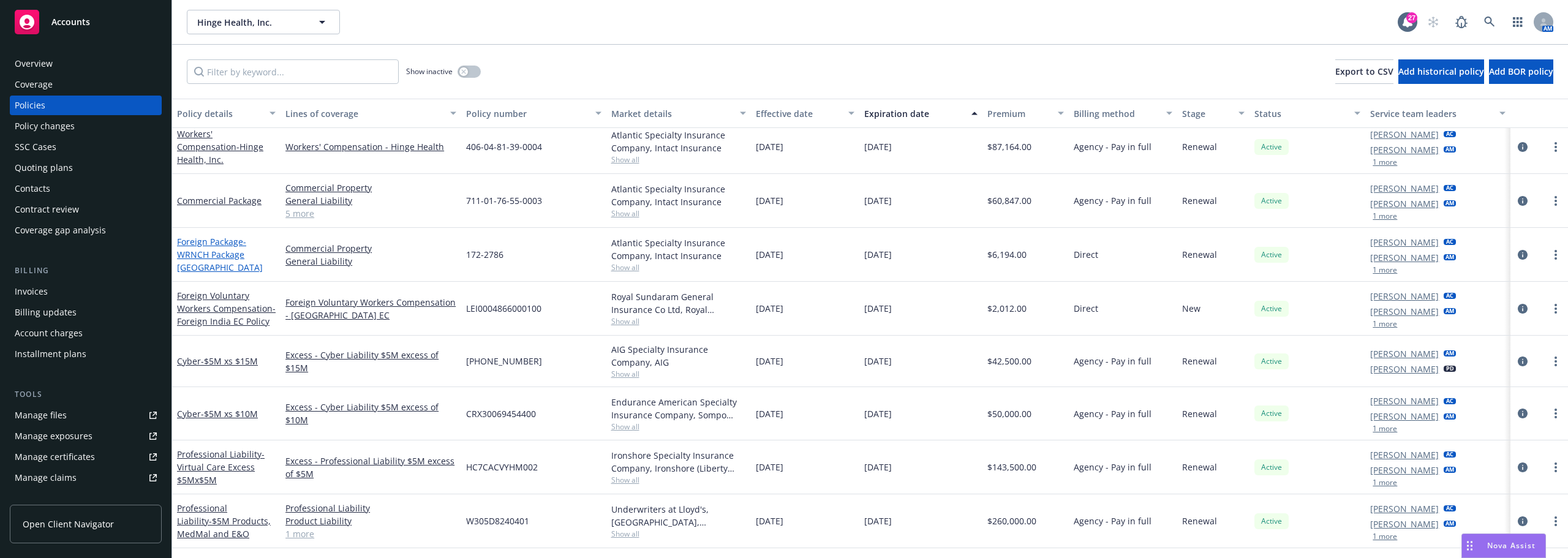
click at [214, 253] on span "- WRNCH Package Canada" at bounding box center [220, 255] width 86 height 38
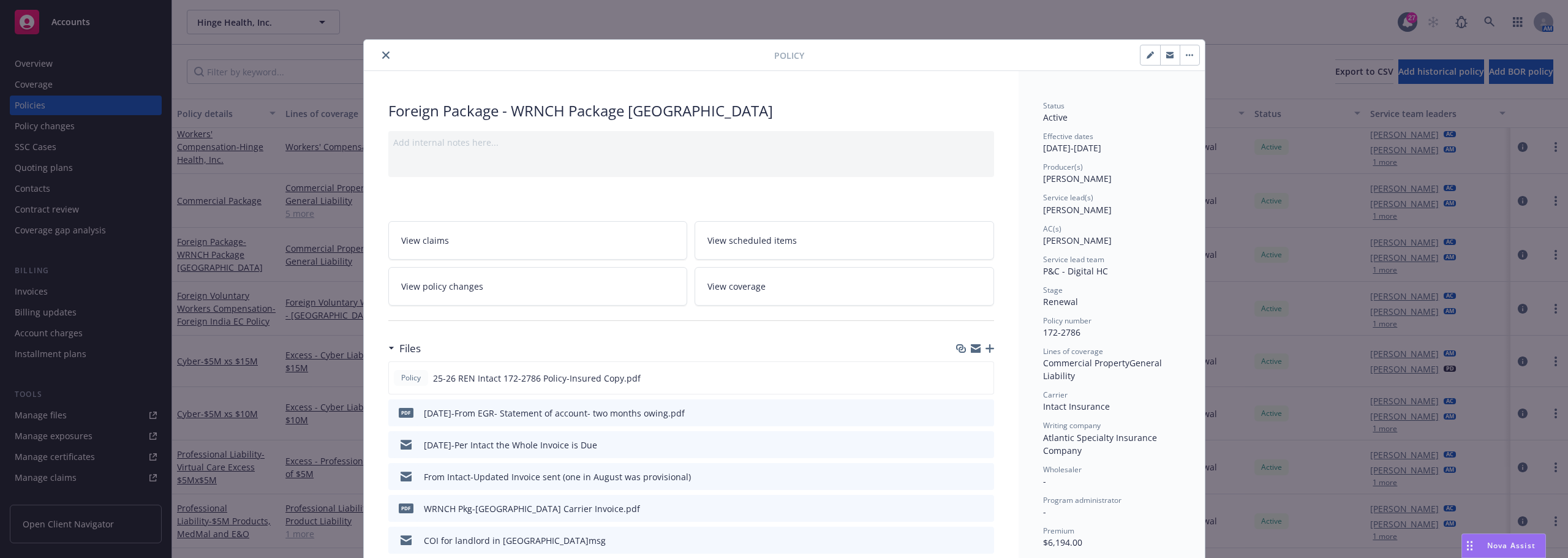
scroll to position [37, 0]
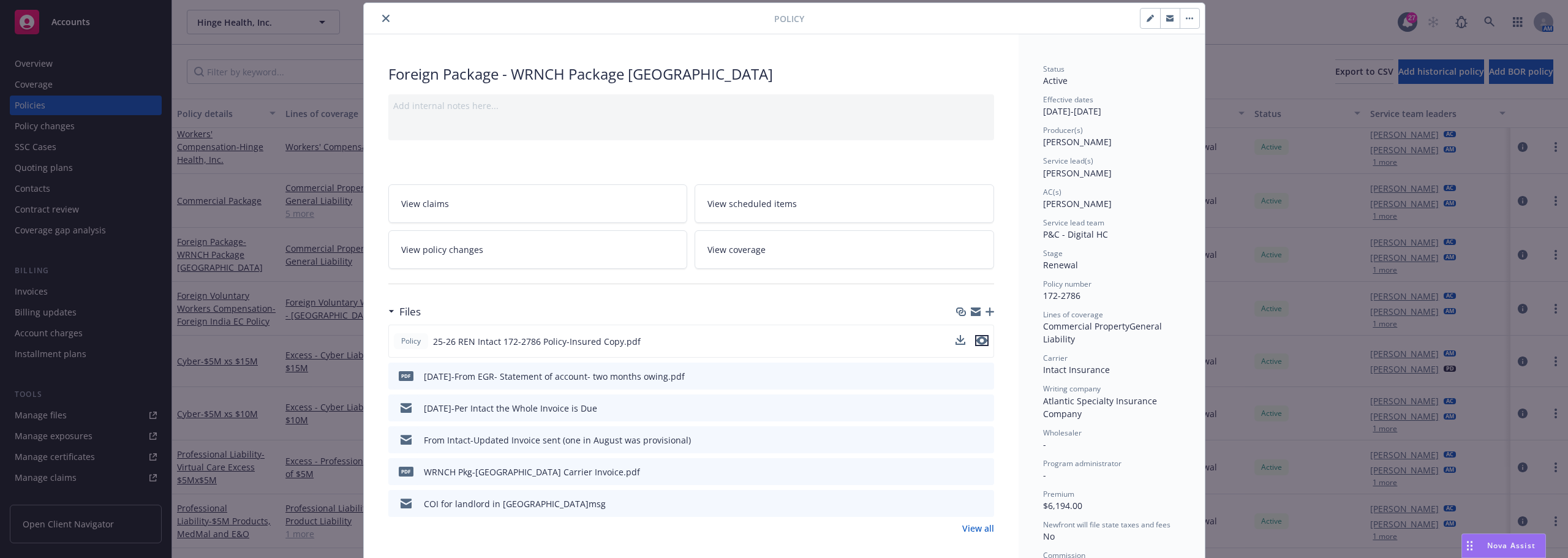
click at [976, 342] on icon "preview file" at bounding box center [982, 340] width 11 height 8
click at [977, 438] on icon "preview file" at bounding box center [982, 438] width 11 height 8
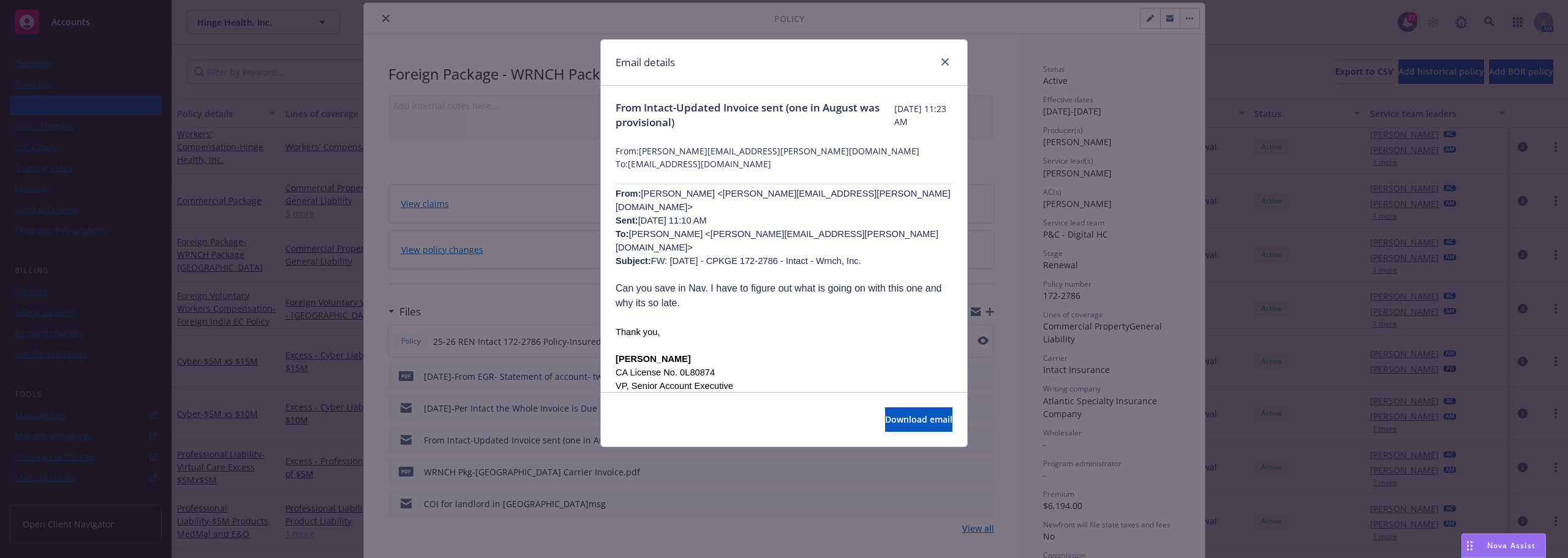
click at [761, 202] on p "From: Brian Schmid <brian.schmid@newfront.com> Sent: Tuesday, April 29, 2025 11…" at bounding box center [784, 227] width 337 height 81
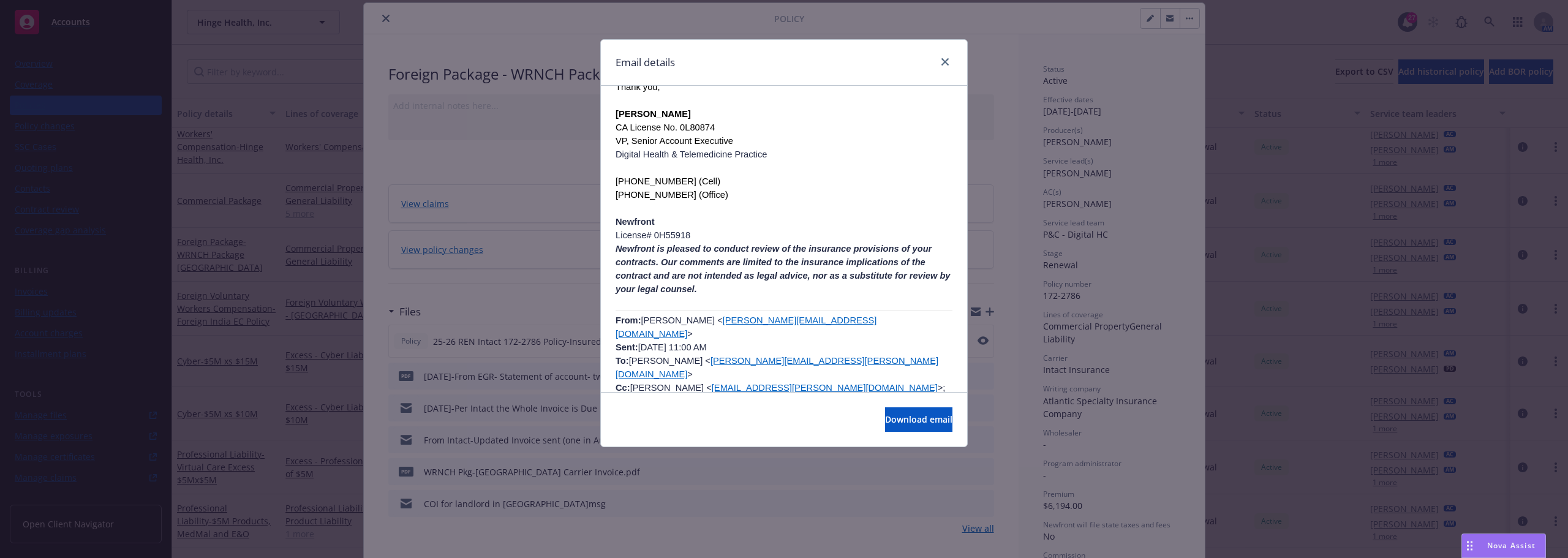
scroll to position [306, 0]
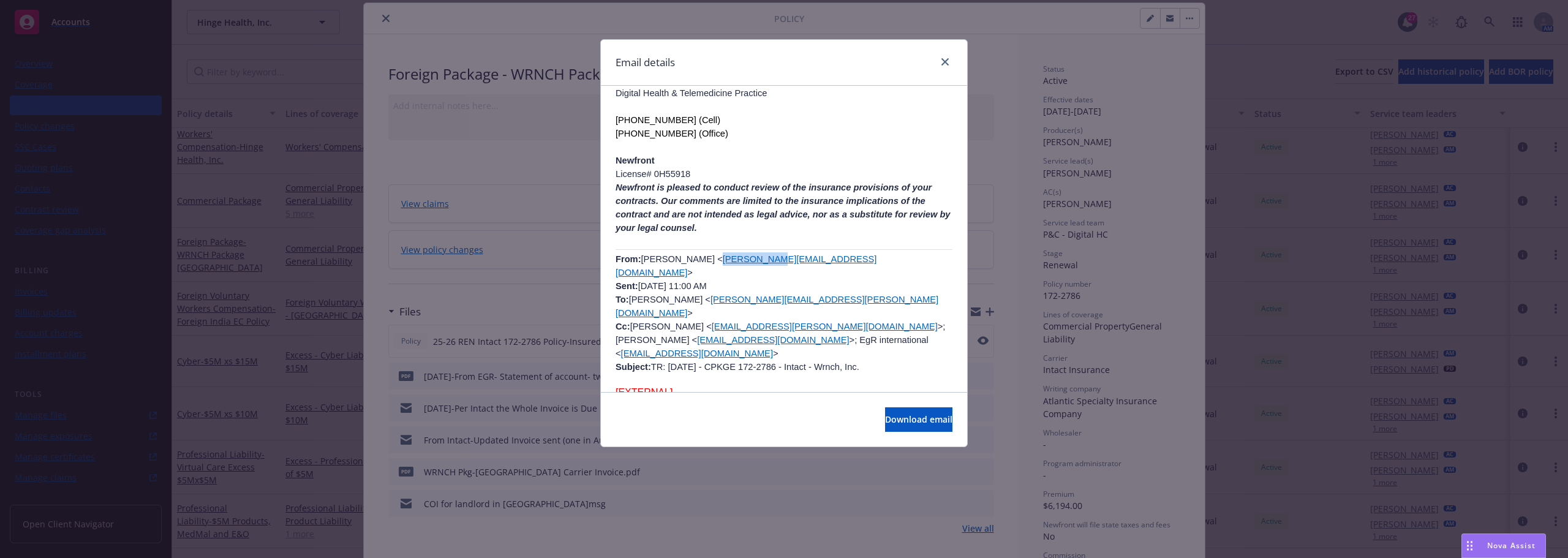
drag, startPoint x: 752, startPoint y: 228, endPoint x: 700, endPoint y: 229, distance: 52.0
click at [700, 254] on span "Christiane Roy < CRoy@EGR.CA > Sent: Tuesday, April 29, 2025 11:00 AM To: Brian…" at bounding box center [780, 313] width 330 height 118
copy link "CRoy@EGR.CA"
click at [942, 63] on icon "close" at bounding box center [945, 62] width 8 height 8
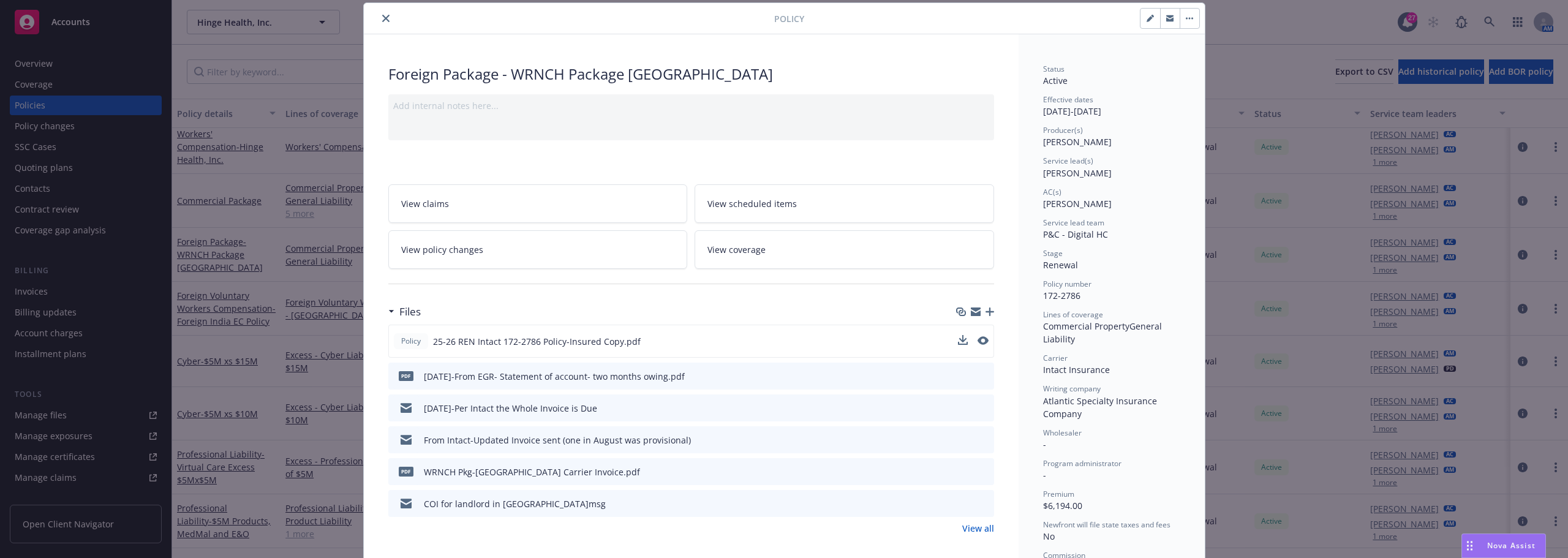
drag, startPoint x: 383, startPoint y: 23, endPoint x: 510, endPoint y: 109, distance: 153.4
click at [383, 23] on button "close" at bounding box center [386, 18] width 14 height 14
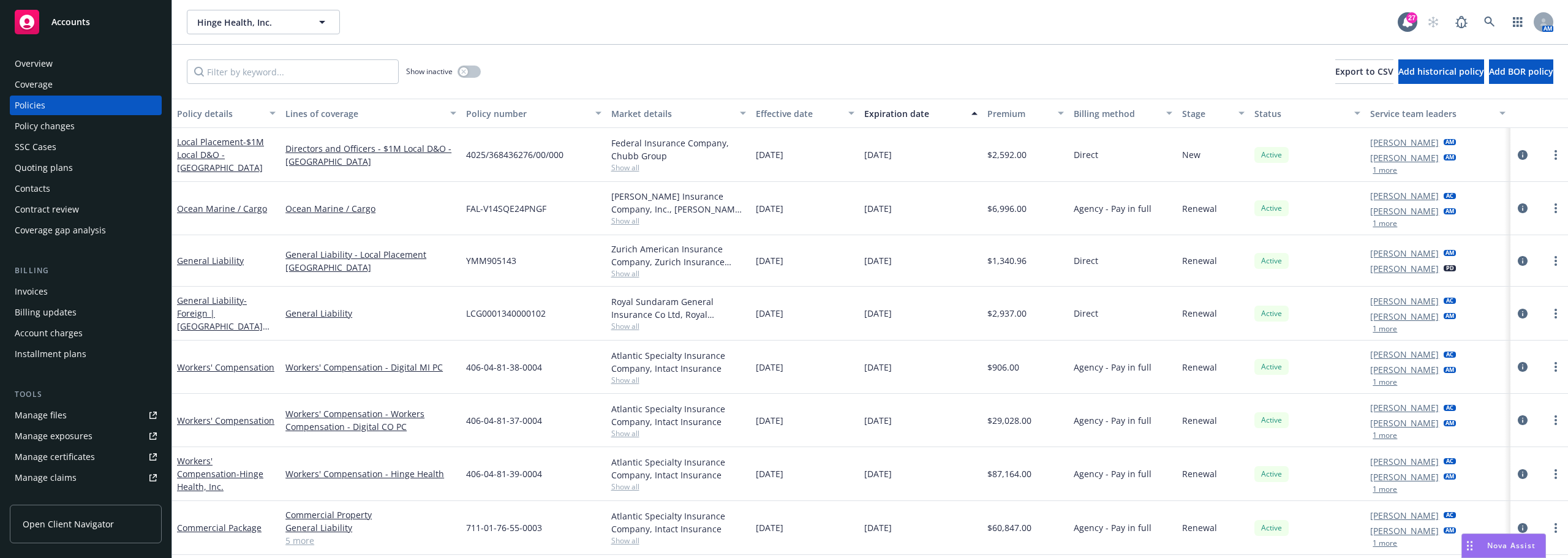
click at [595, 331] on div "LCG0001340000102" at bounding box center [533, 313] width 145 height 54
click at [1496, 550] on span "Nova Assist" at bounding box center [1511, 545] width 48 height 11
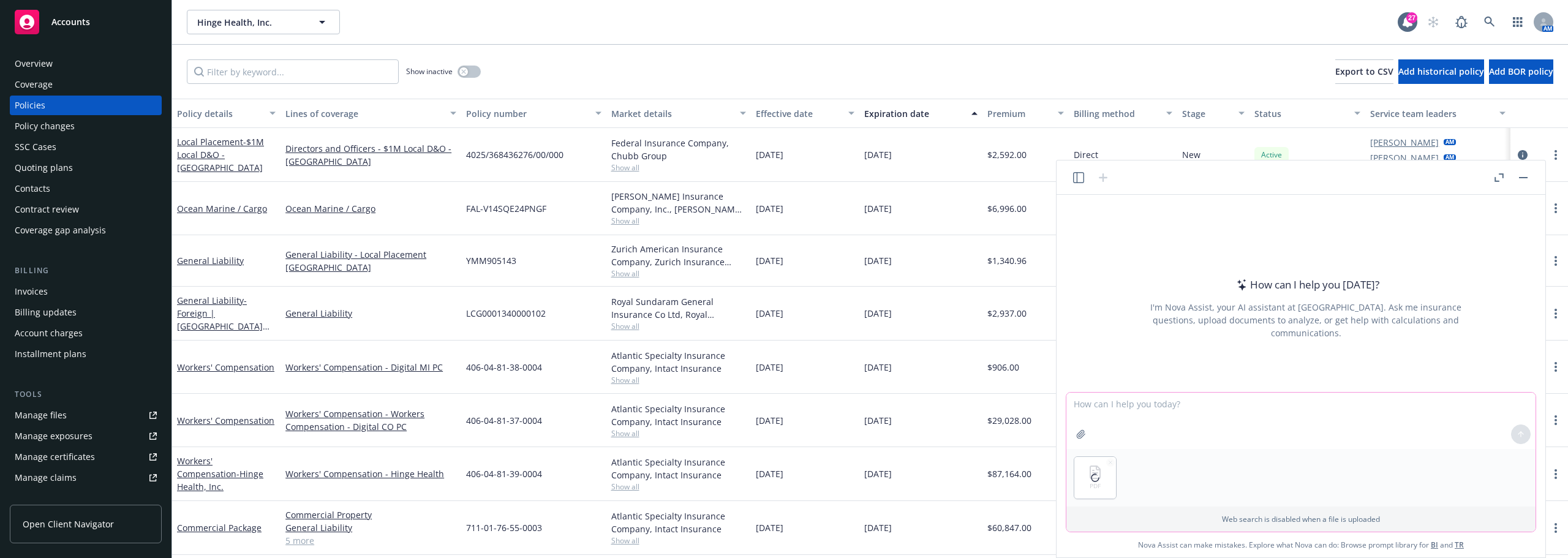
click at [1133, 409] on textarea at bounding box center [1301, 420] width 469 height 57
type textarea "H"
type textarea "Is this a good cyber form? What are problems with the form?"
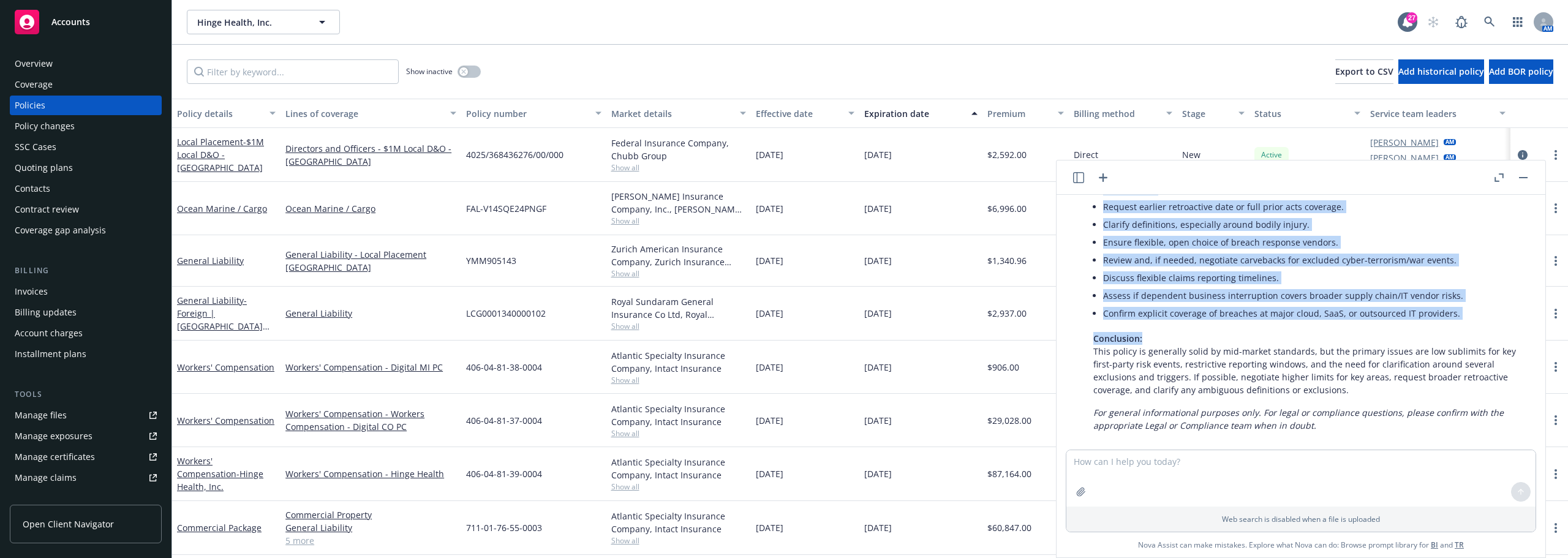
scroll to position [783, 0]
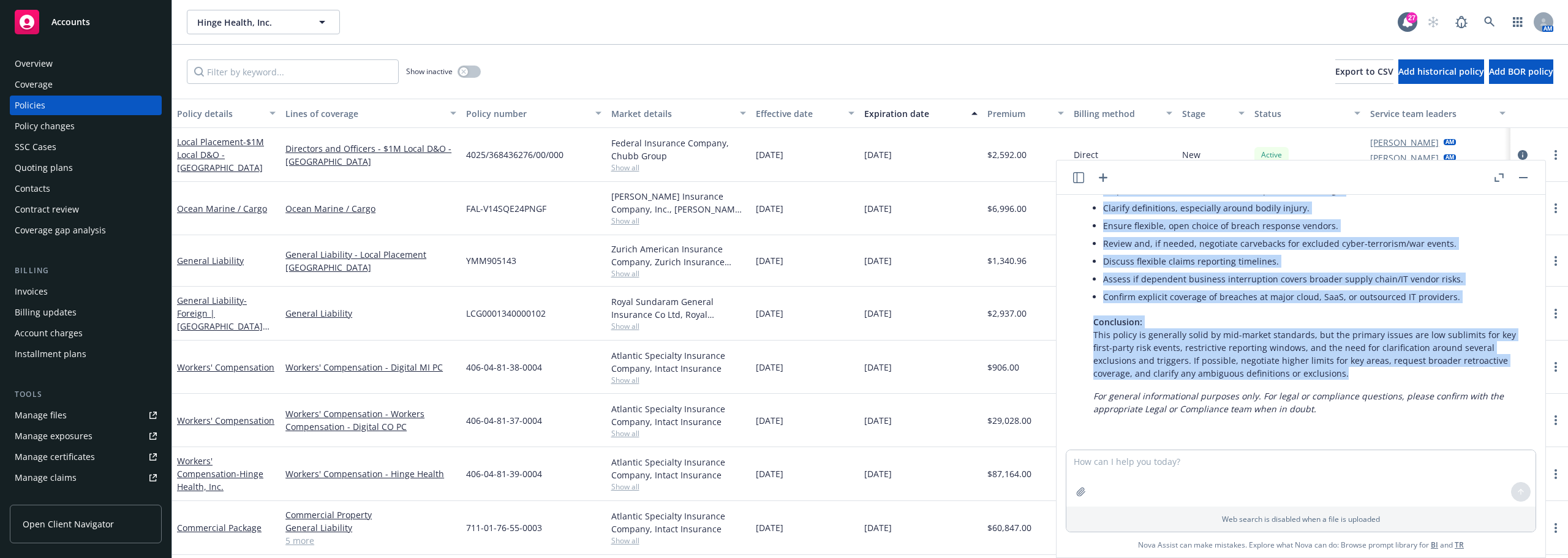
drag, startPoint x: 1092, startPoint y: 294, endPoint x: 1347, endPoint y: 379, distance: 268.8
copy div "Summary Assessment of the Hudson Digital Health Cyber Policy Form Strengths: Co…"
click at [1306, 288] on li "Confirm explicit coverage of breaches at major cloud, SaaS, or outsourced IT pr…" at bounding box center [1311, 297] width 415 height 18
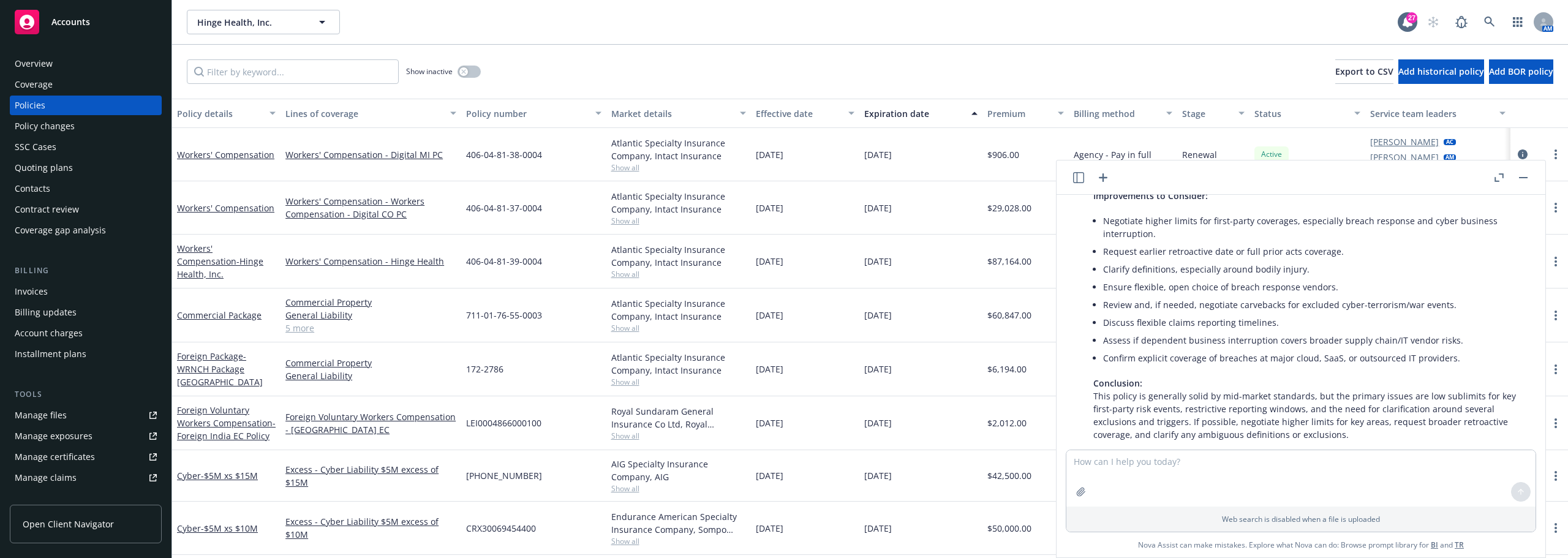
scroll to position [0, 0]
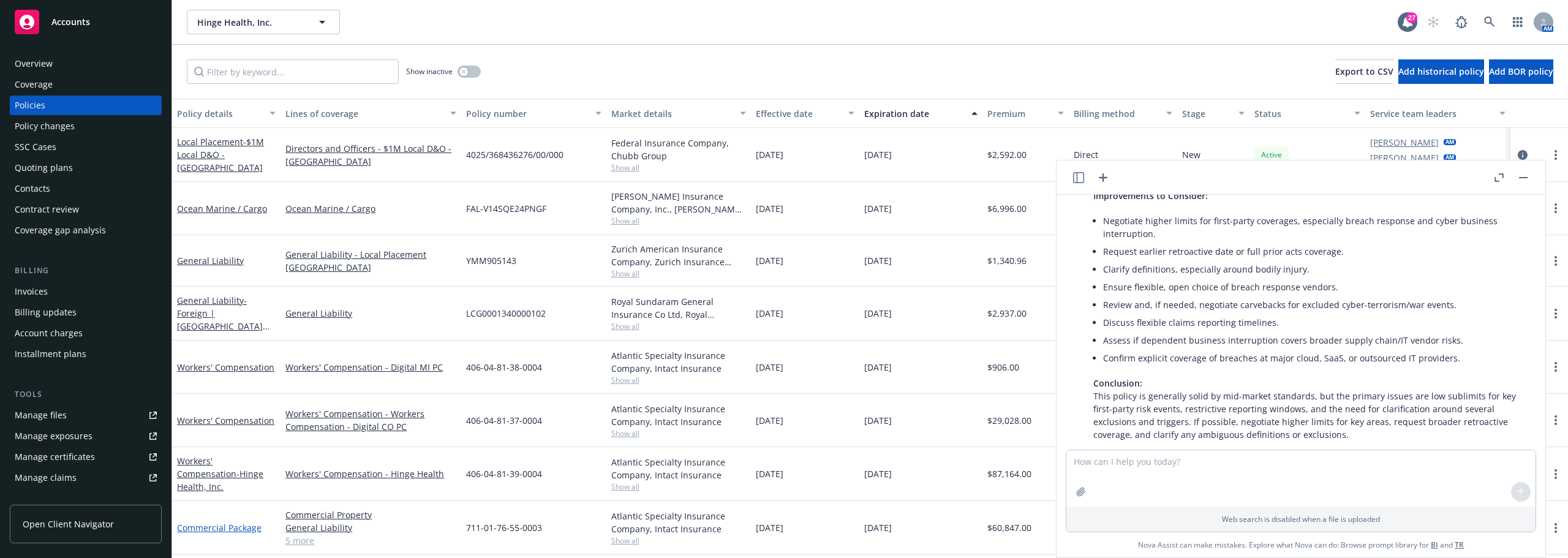
click at [220, 524] on link "Commercial Package" at bounding box center [220, 527] width 85 height 11
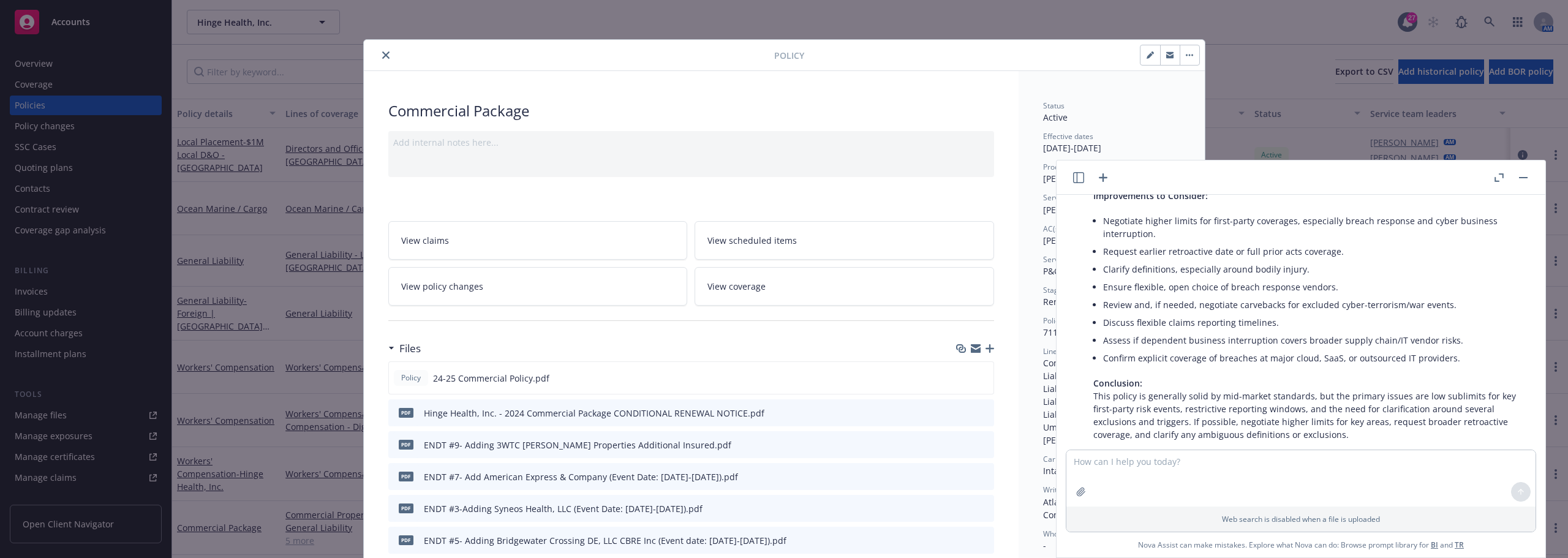
click at [1528, 172] on button "button" at bounding box center [1523, 177] width 14 height 14
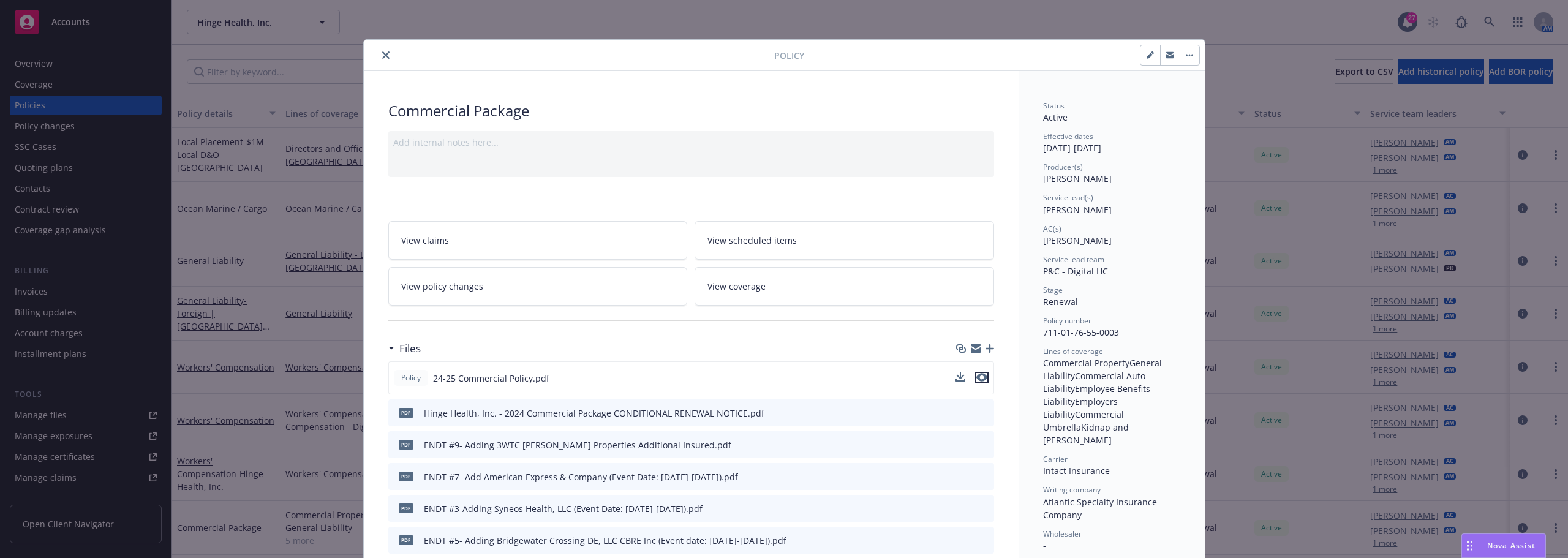
click at [976, 381] on icon "preview file" at bounding box center [982, 376] width 11 height 8
click at [383, 54] on icon "close" at bounding box center [386, 55] width 8 height 8
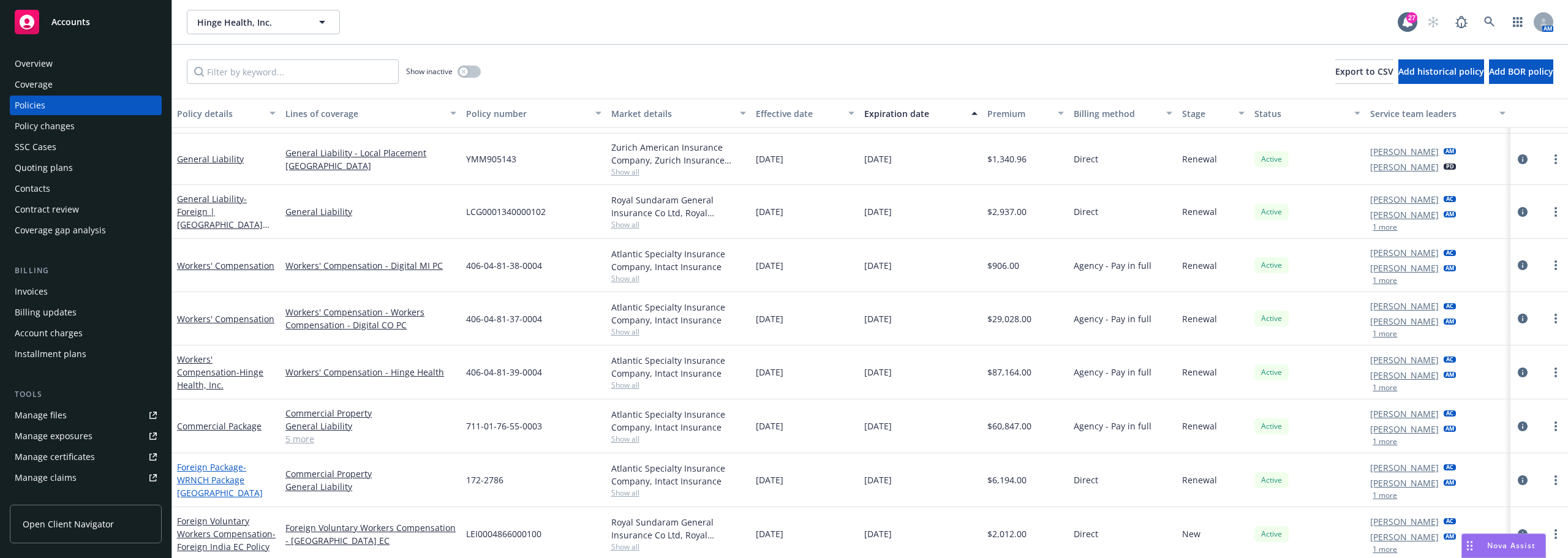
scroll to position [61, 0]
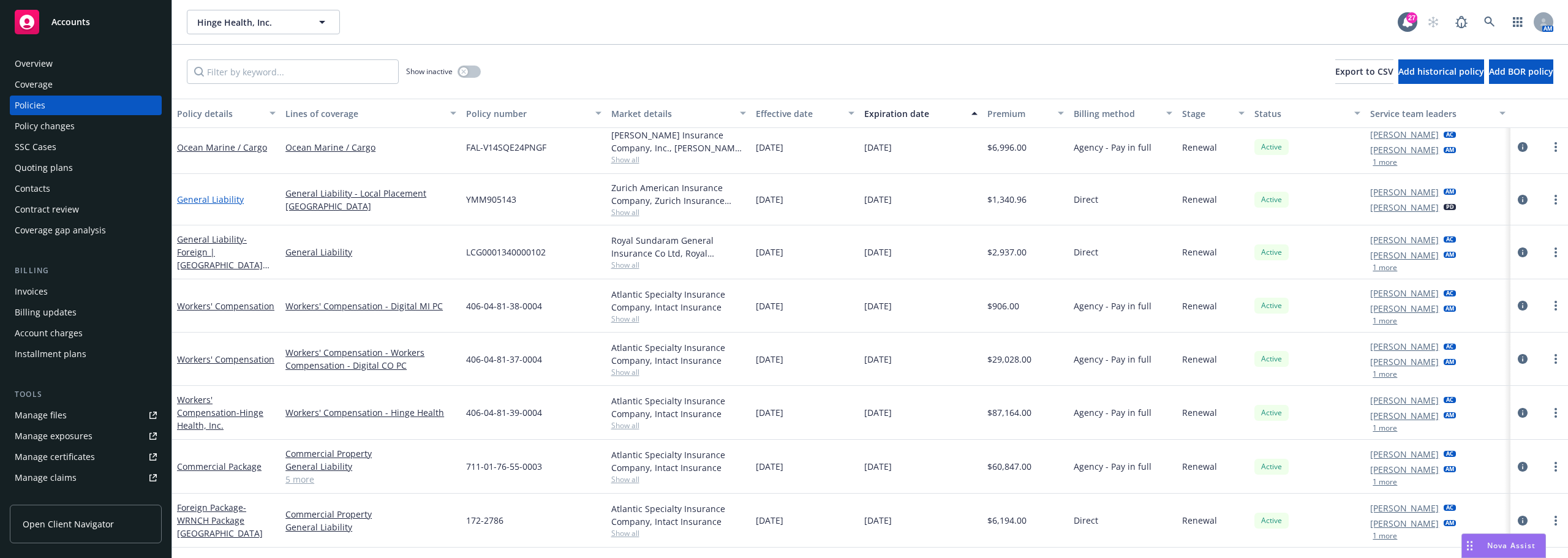
click at [233, 197] on link "General Liability" at bounding box center [211, 199] width 66 height 11
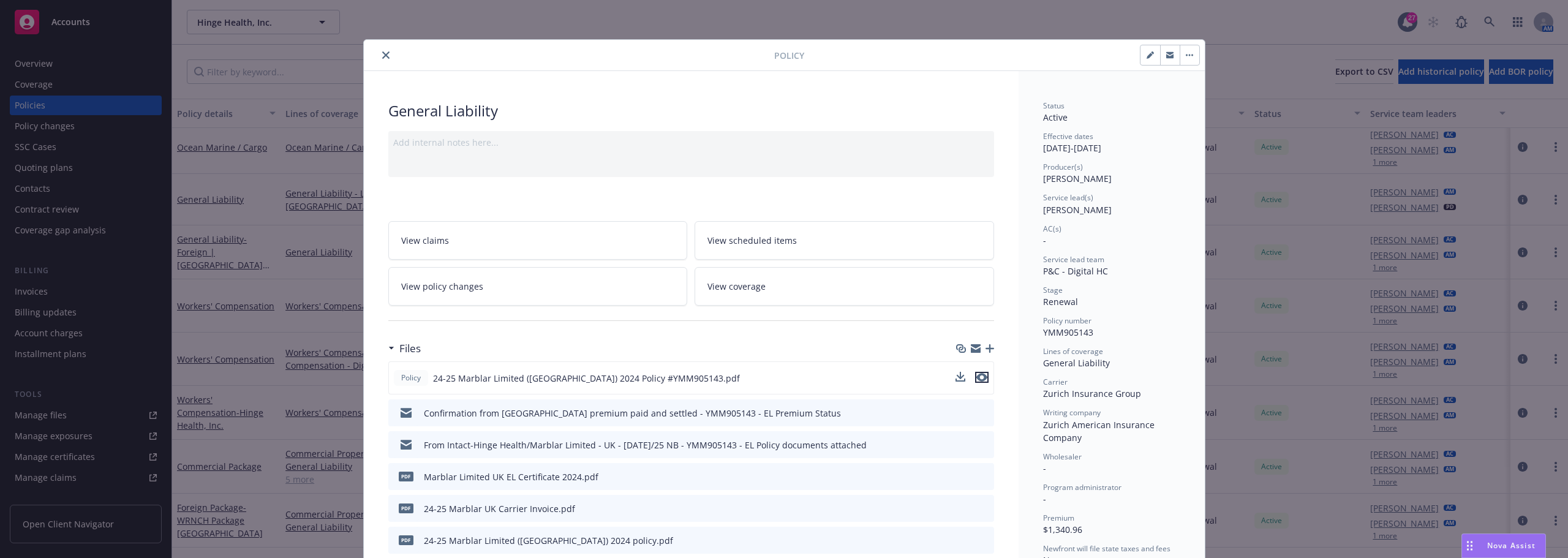
click at [982, 376] on icon "preview file" at bounding box center [982, 376] width 11 height 8
click at [386, 55] on button "close" at bounding box center [386, 54] width 14 height 14
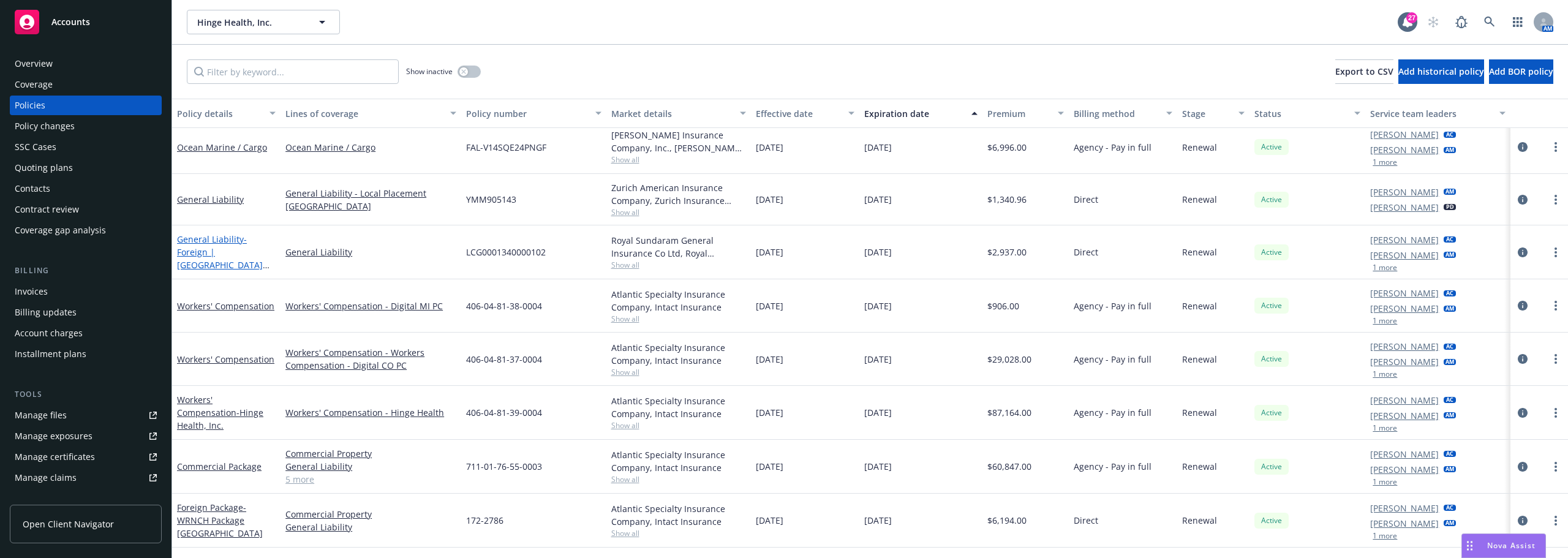
click at [234, 254] on span "- Foreign | India Local General Liability" at bounding box center [223, 258] width 93 height 51
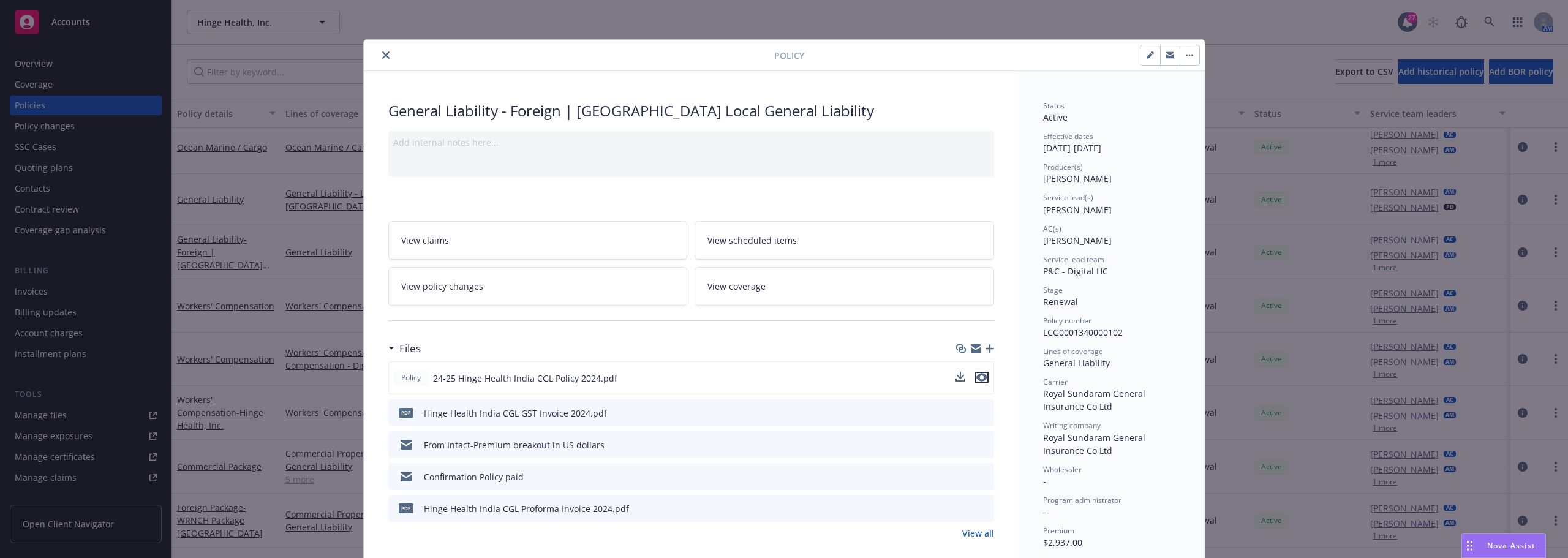
click at [981, 378] on icon "preview file" at bounding box center [982, 376] width 11 height 8
click at [380, 51] on button "close" at bounding box center [386, 54] width 14 height 14
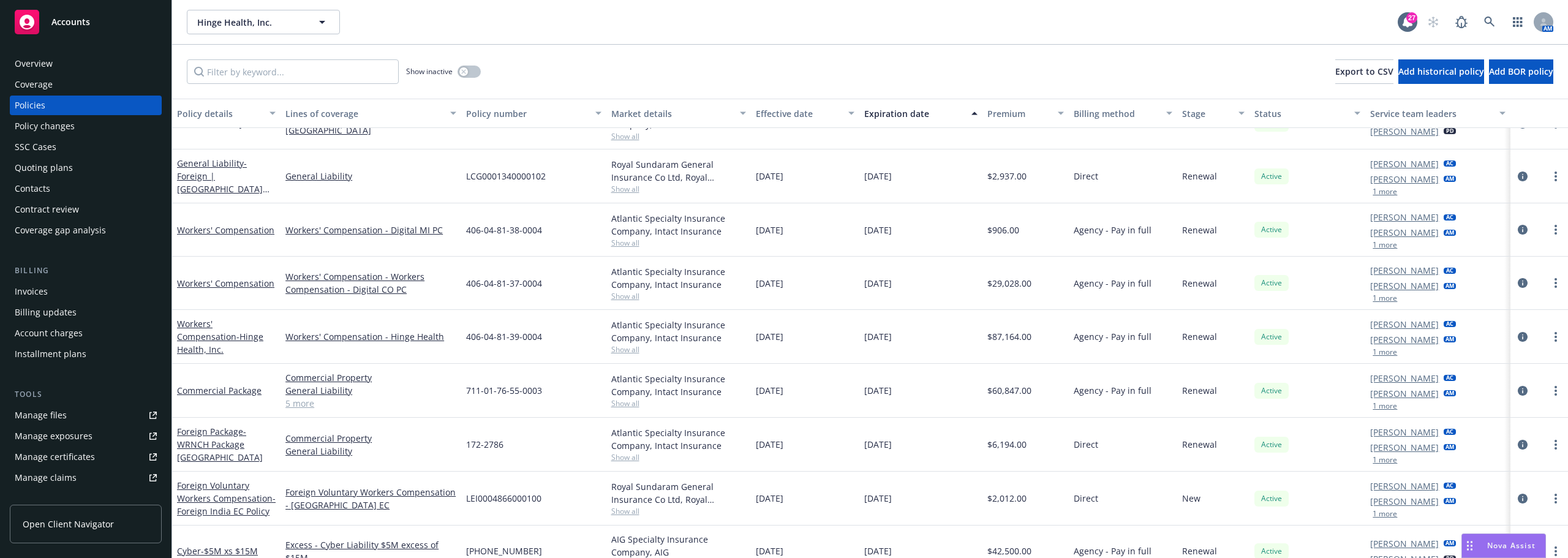
scroll to position [184, 0]
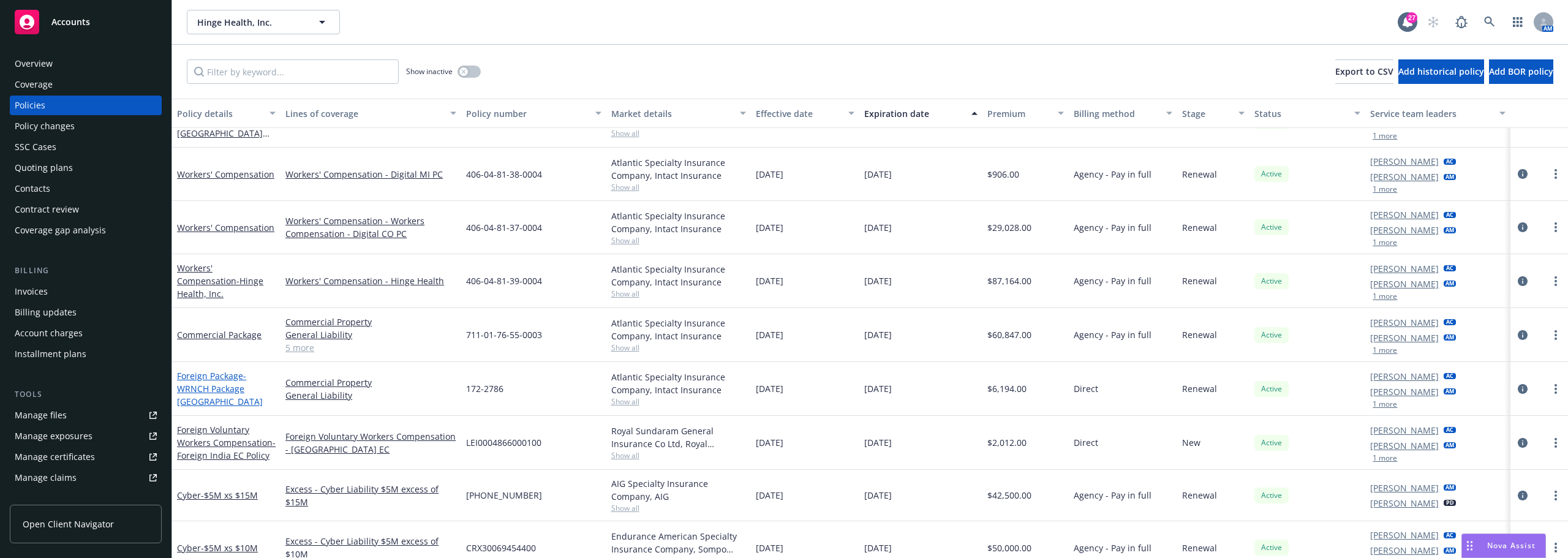
click at [230, 391] on span "- WRNCH Package Canada" at bounding box center [220, 388] width 86 height 38
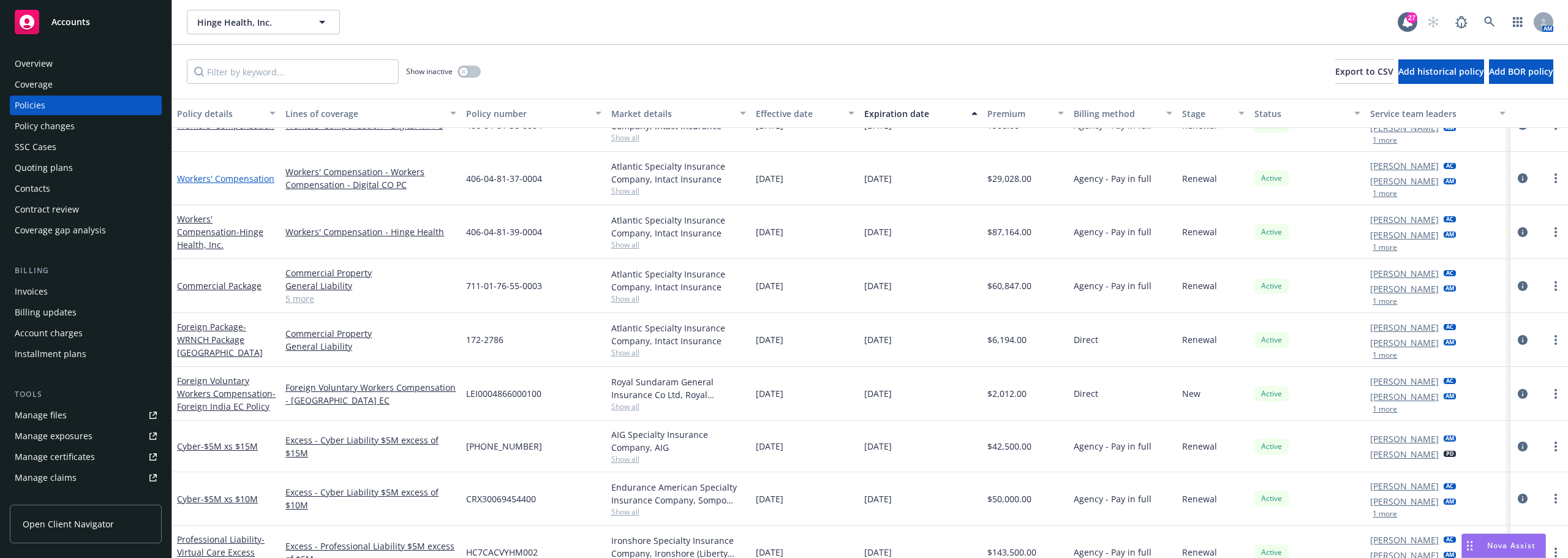
scroll to position [245, 0]
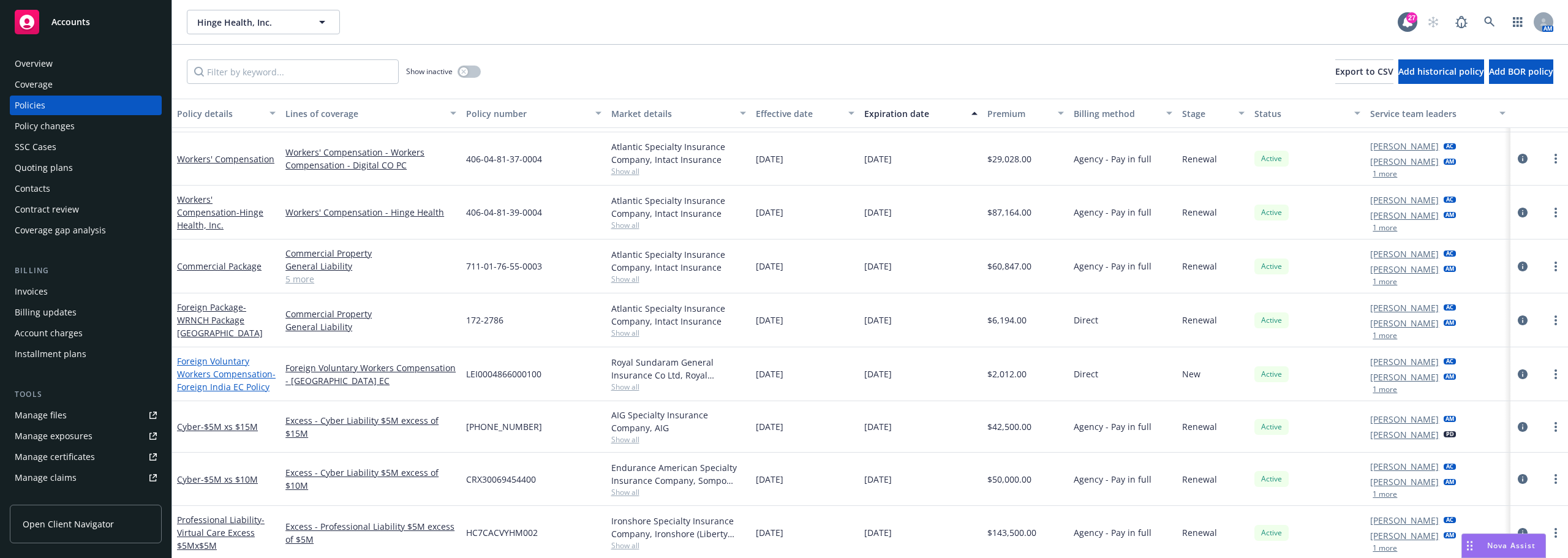
click at [240, 374] on link "Foreign Voluntary Workers Compensation - Foreign India EC Policy" at bounding box center [226, 374] width 99 height 38
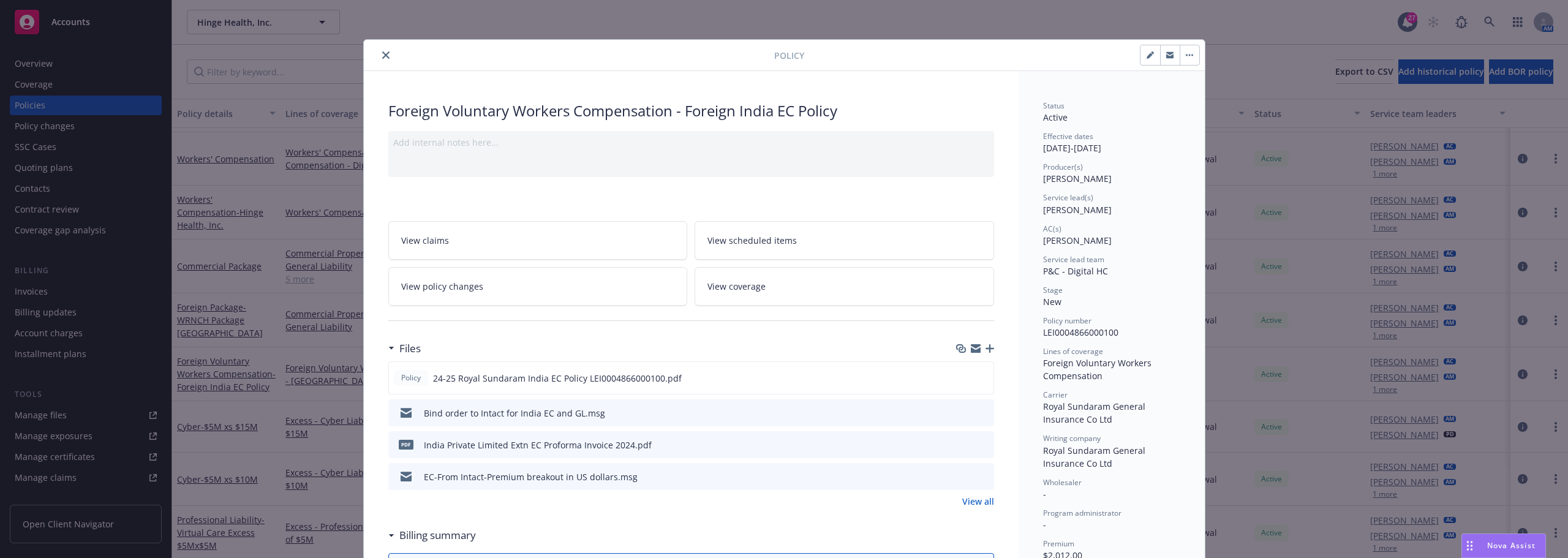
drag, startPoint x: 377, startPoint y: 35, endPoint x: 379, endPoint y: 48, distance: 13.2
click at [377, 36] on div "Policy Foreign Voluntary Workers Compensation - Foreign India EC Policy Add int…" at bounding box center [784, 279] width 1568 height 558
click at [383, 57] on icon "close" at bounding box center [386, 55] width 8 height 8
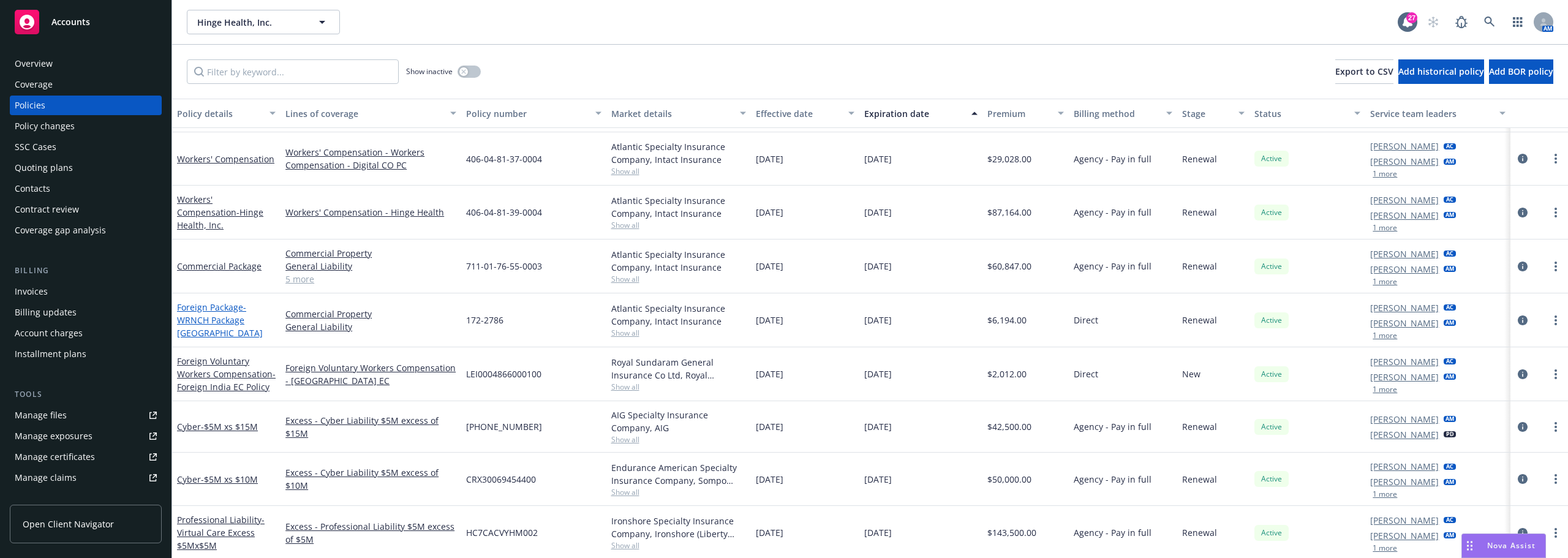
click at [226, 307] on link "Foreign Package - WRNCH Package [GEOGRAPHIC_DATA]" at bounding box center [220, 320] width 86 height 38
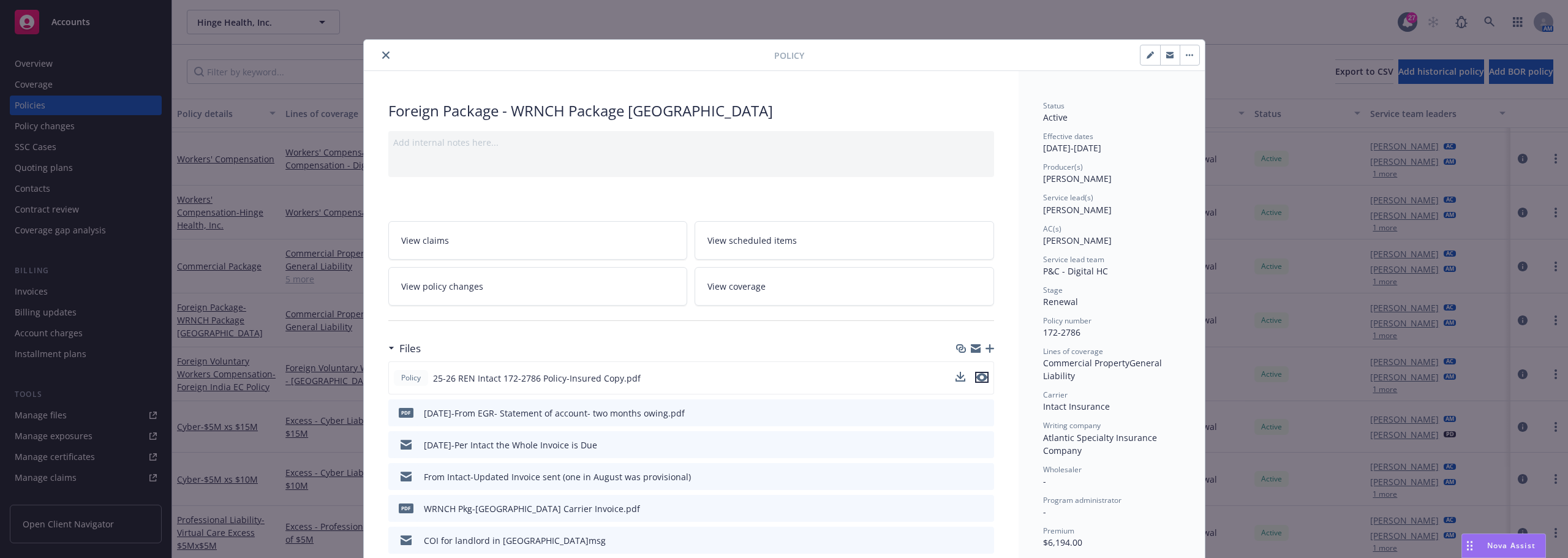
click at [982, 379] on icon "preview file" at bounding box center [982, 376] width 11 height 8
click at [379, 54] on button "close" at bounding box center [386, 54] width 14 height 14
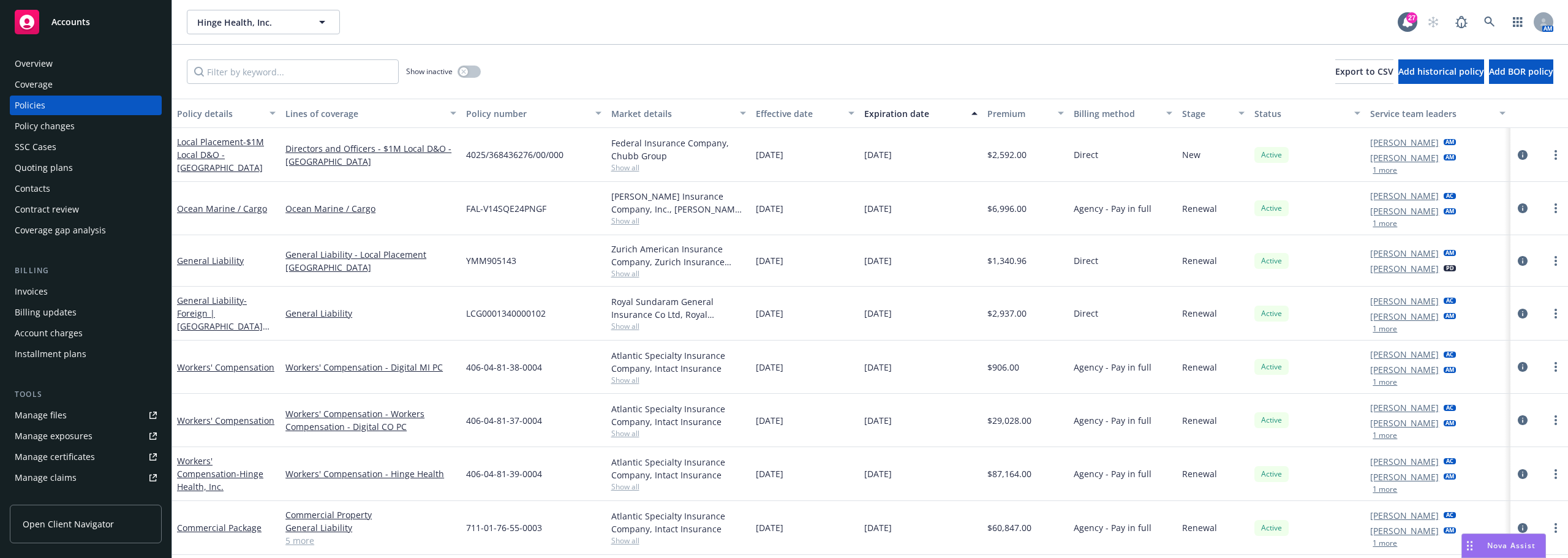
click at [278, 170] on div "Local Placement - $1M Local D&O - [GEOGRAPHIC_DATA]" at bounding box center [226, 155] width 109 height 54
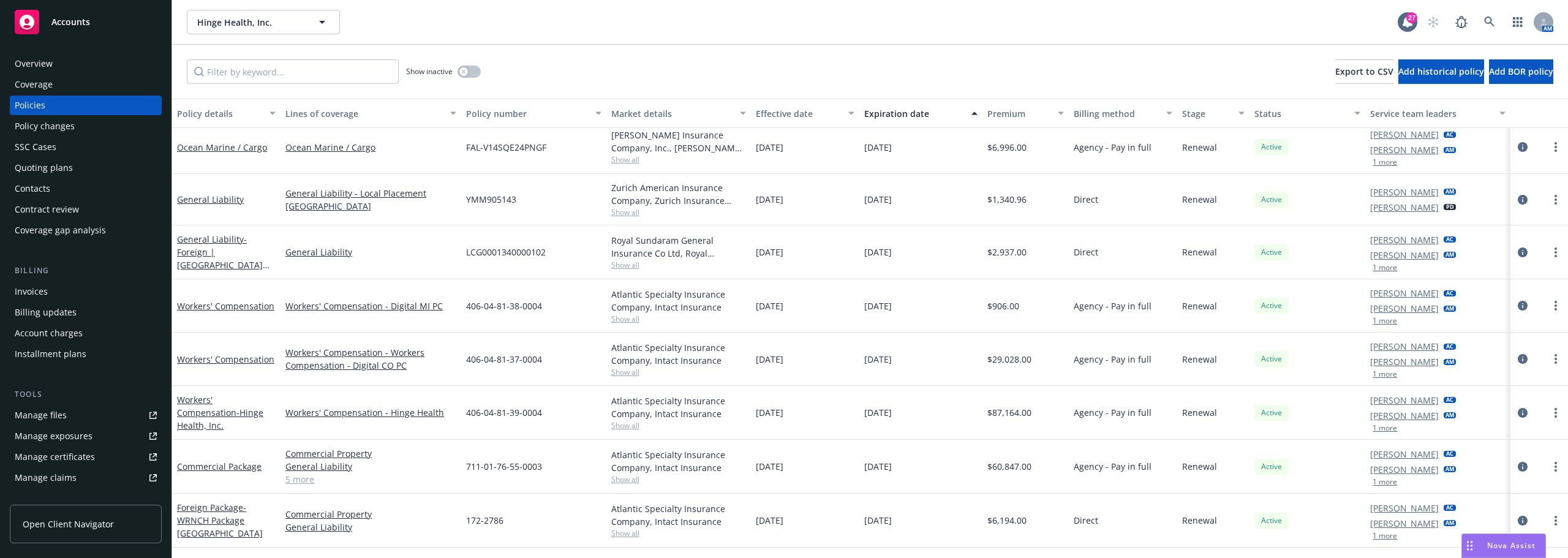
click at [561, 412] on div "406-04-81-39-0004" at bounding box center [533, 412] width 145 height 54
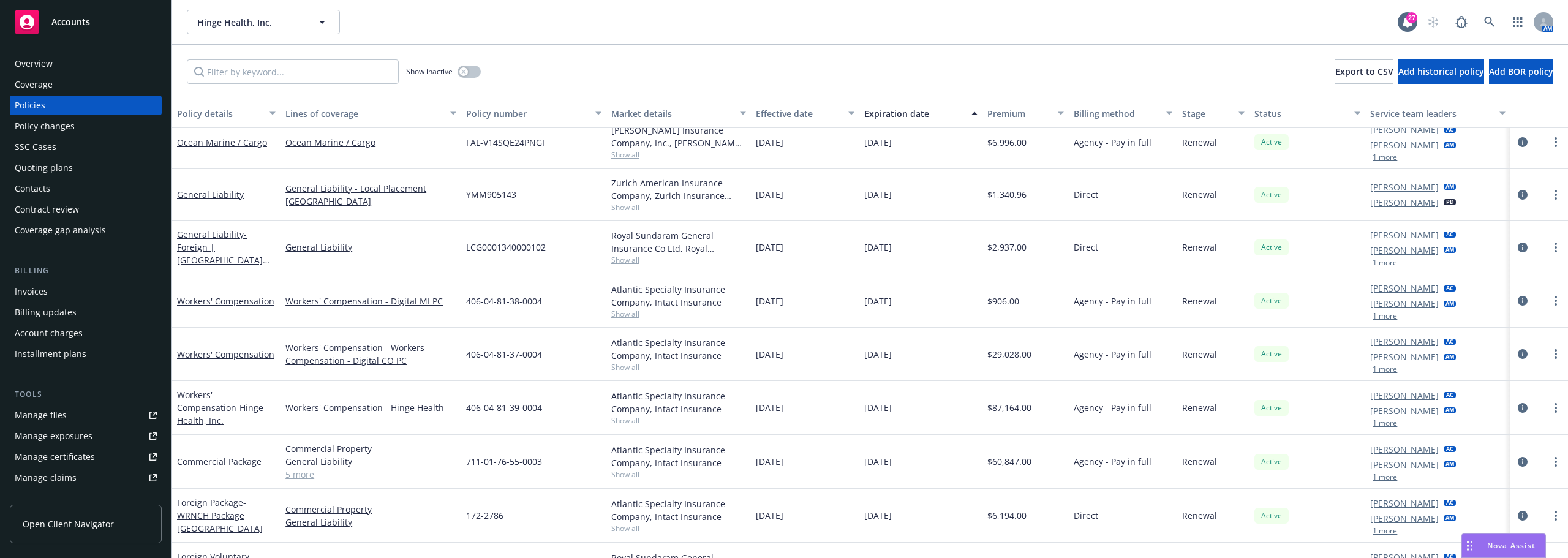
scroll to position [367, 0]
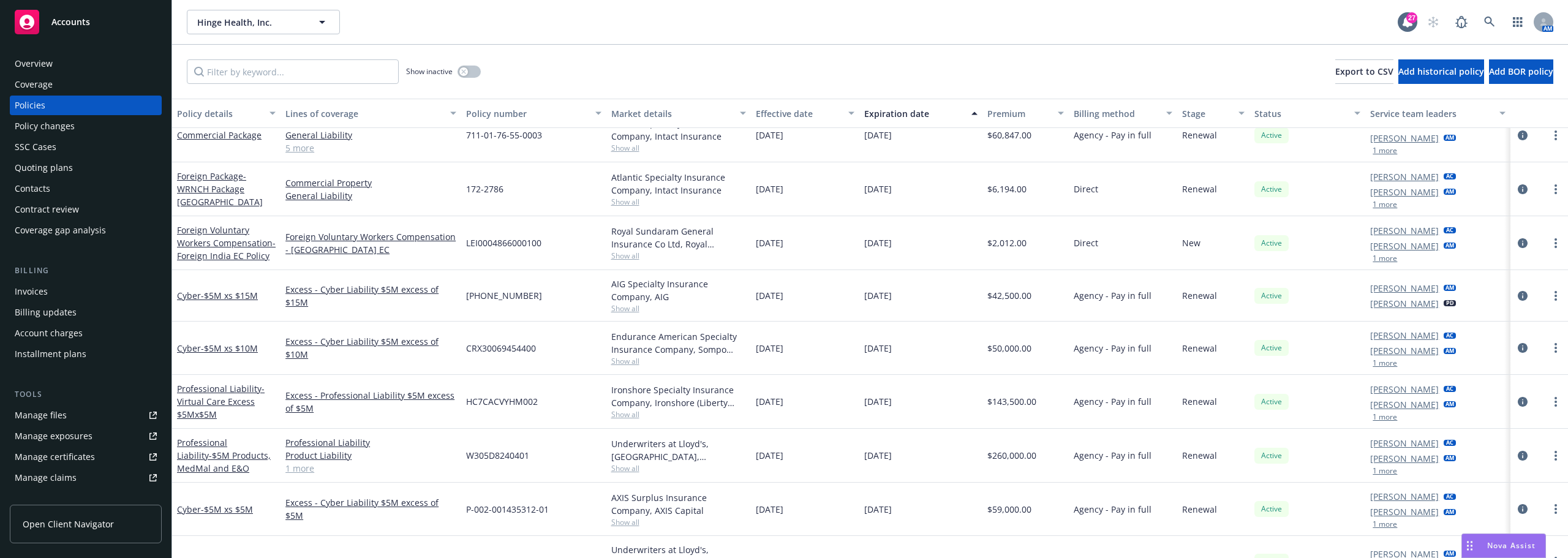
click at [583, 400] on div "HC7CACVYHM002" at bounding box center [533, 401] width 145 height 54
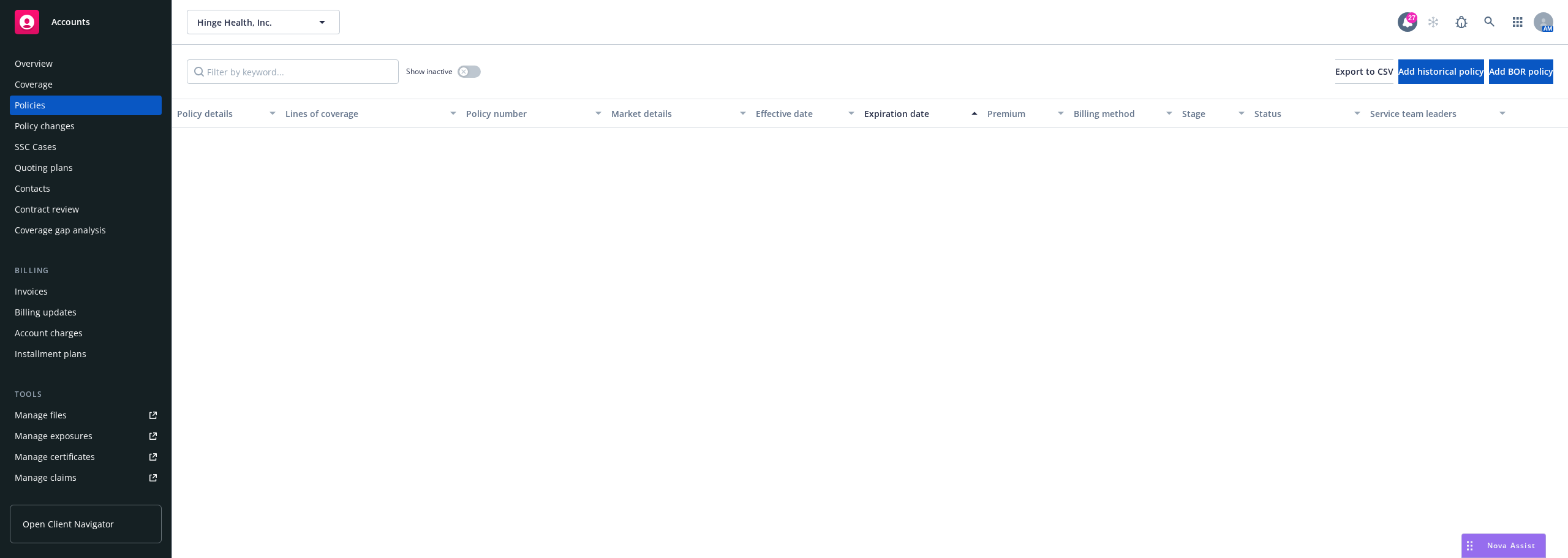
scroll to position [0, 0]
